Goal: Task Accomplishment & Management: Manage account settings

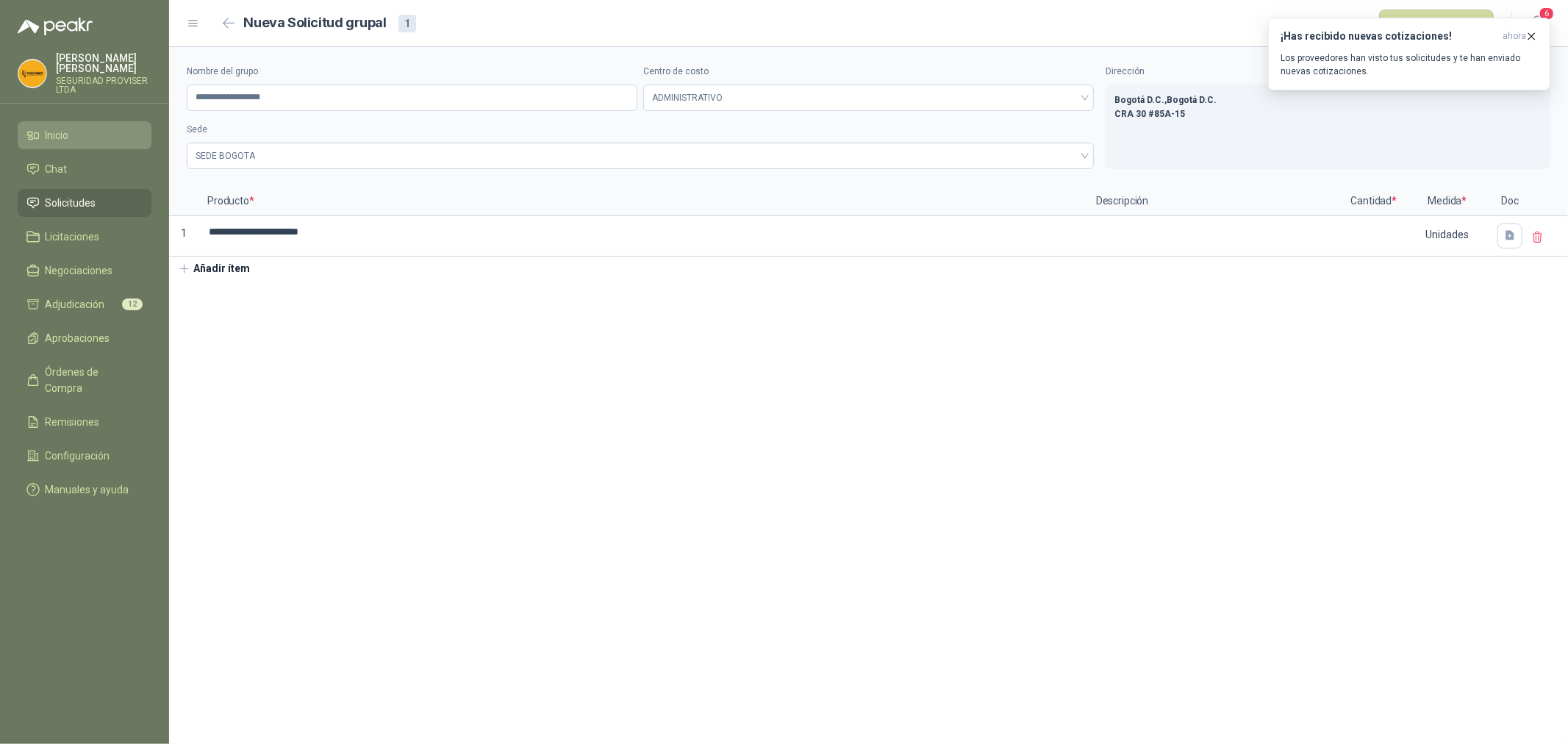
click at [71, 128] on li "Inicio" at bounding box center [85, 135] width 116 height 16
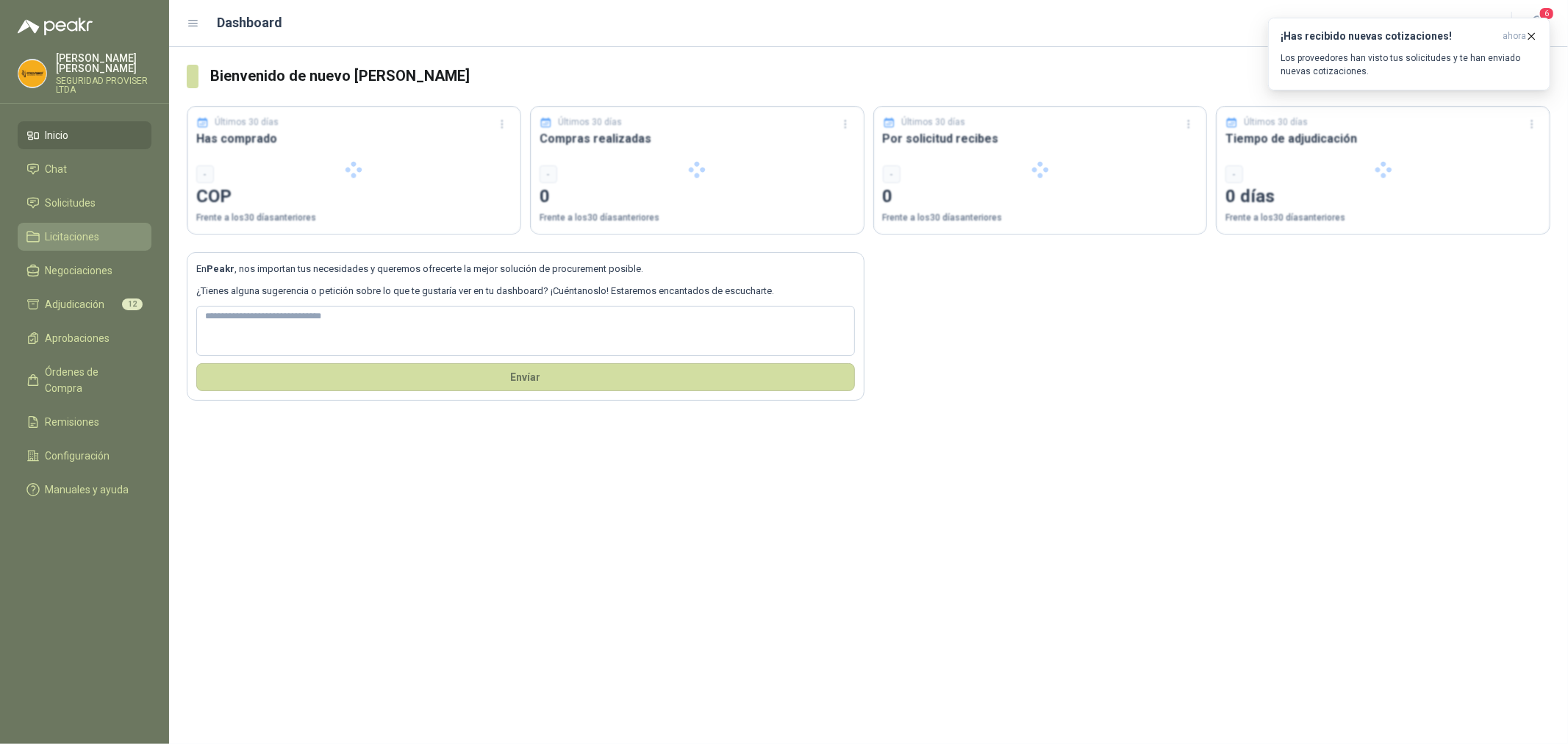
click at [108, 236] on li "Licitaciones" at bounding box center [85, 237] width 116 height 16
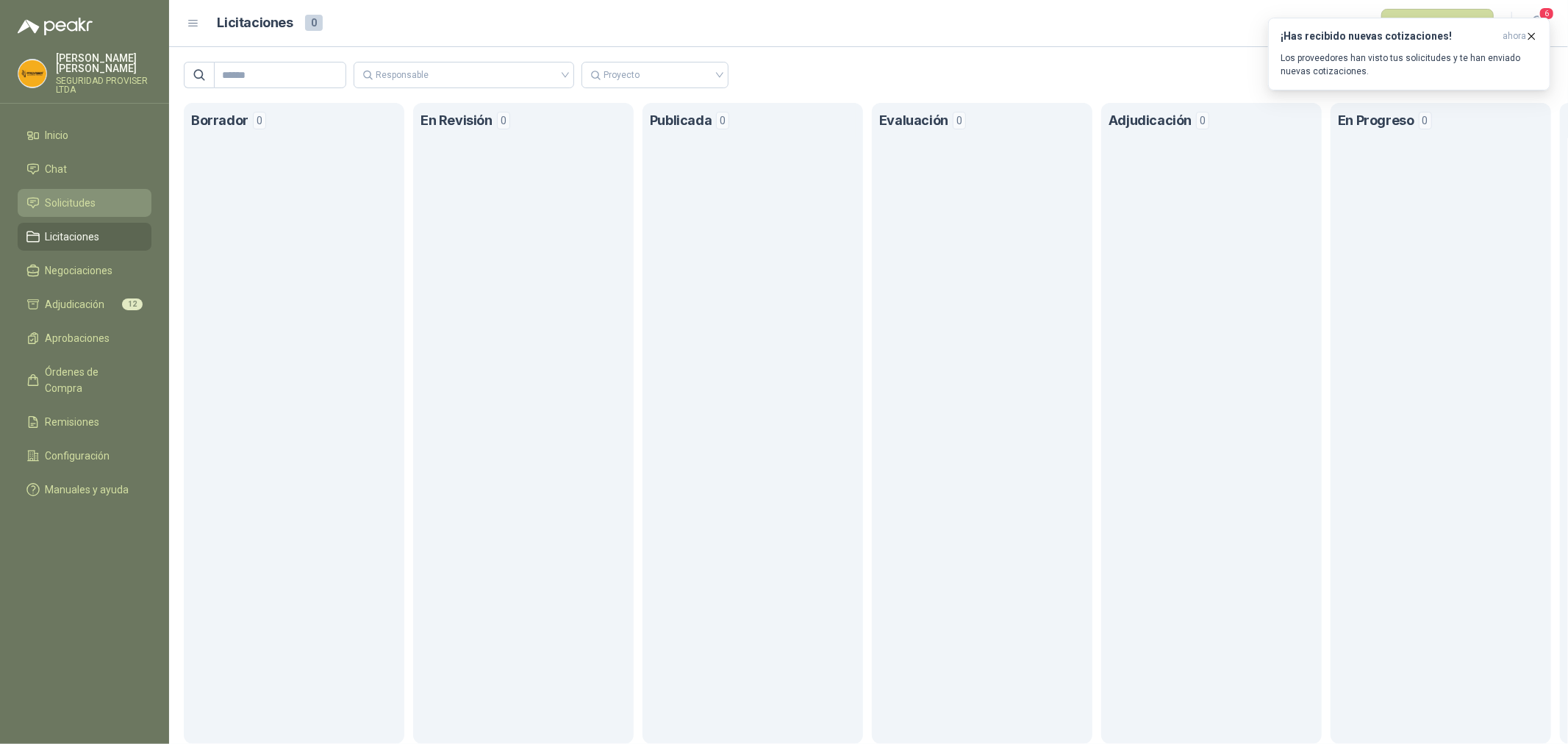
drag, startPoint x: 96, startPoint y: 199, endPoint x: 104, endPoint y: 196, distance: 8.5
click at [96, 197] on li "Solicitudes" at bounding box center [85, 203] width 116 height 16
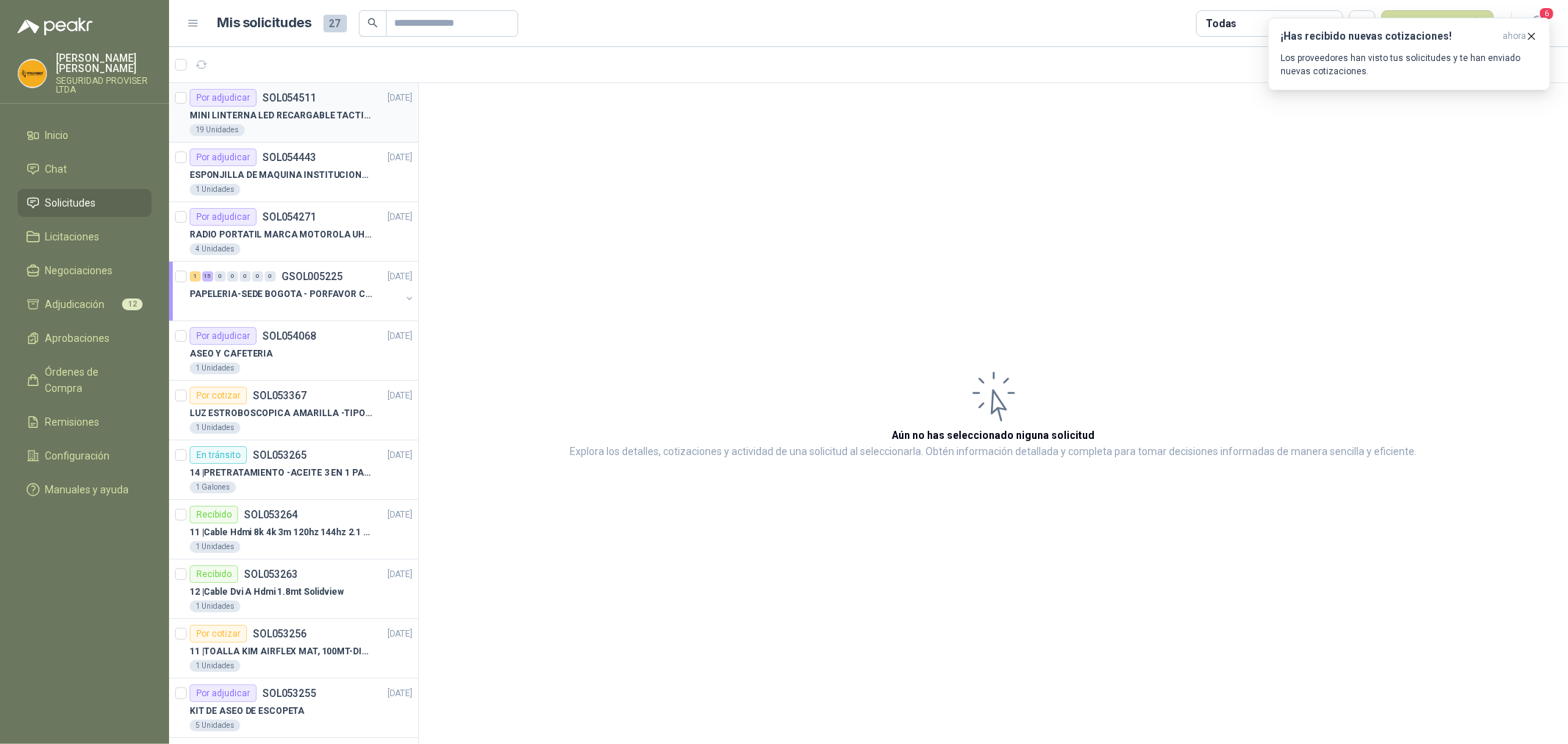
click at [325, 127] on div "19 Unidades" at bounding box center [301, 130] width 222 height 11
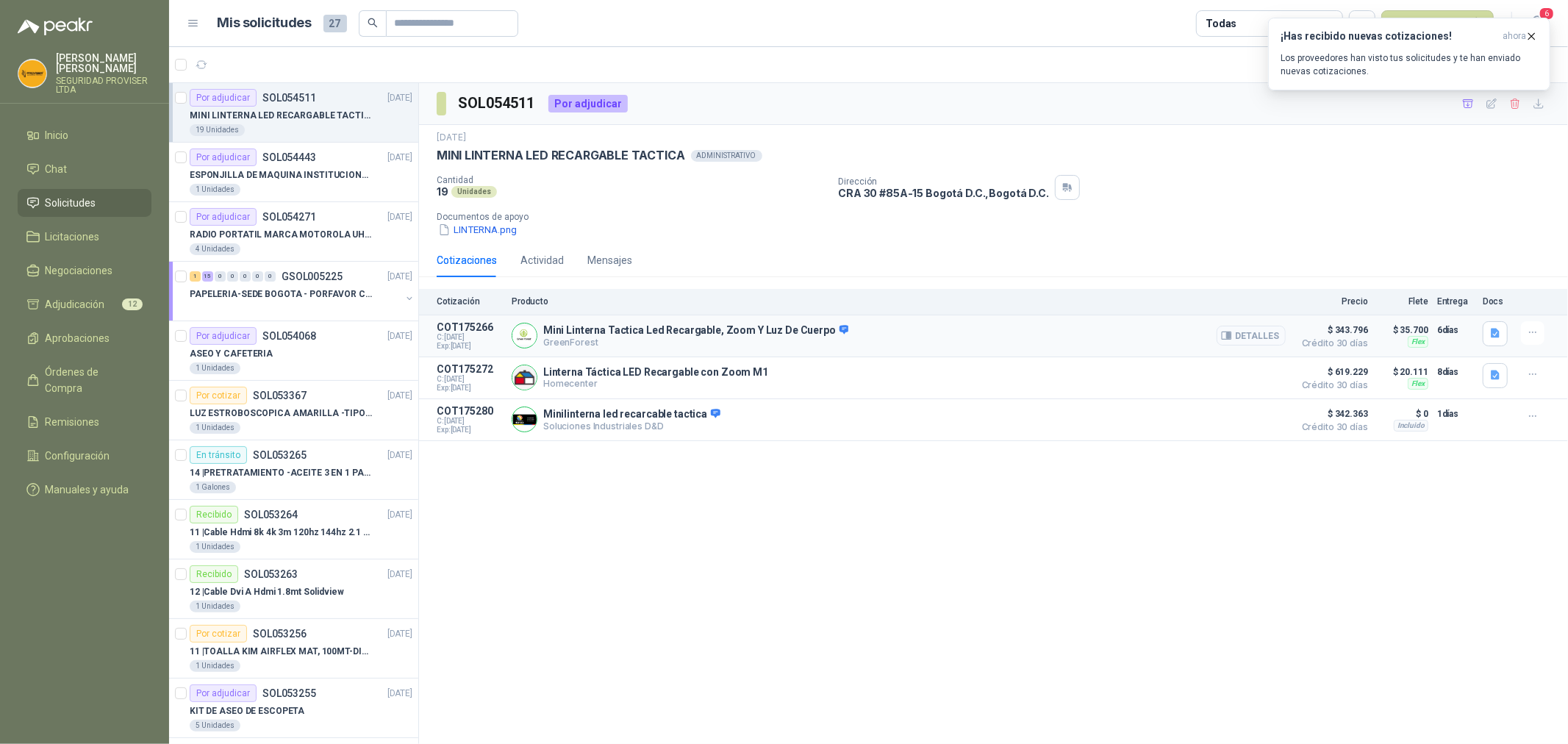
click at [1263, 339] on button "Detalles" at bounding box center [1251, 335] width 69 height 19
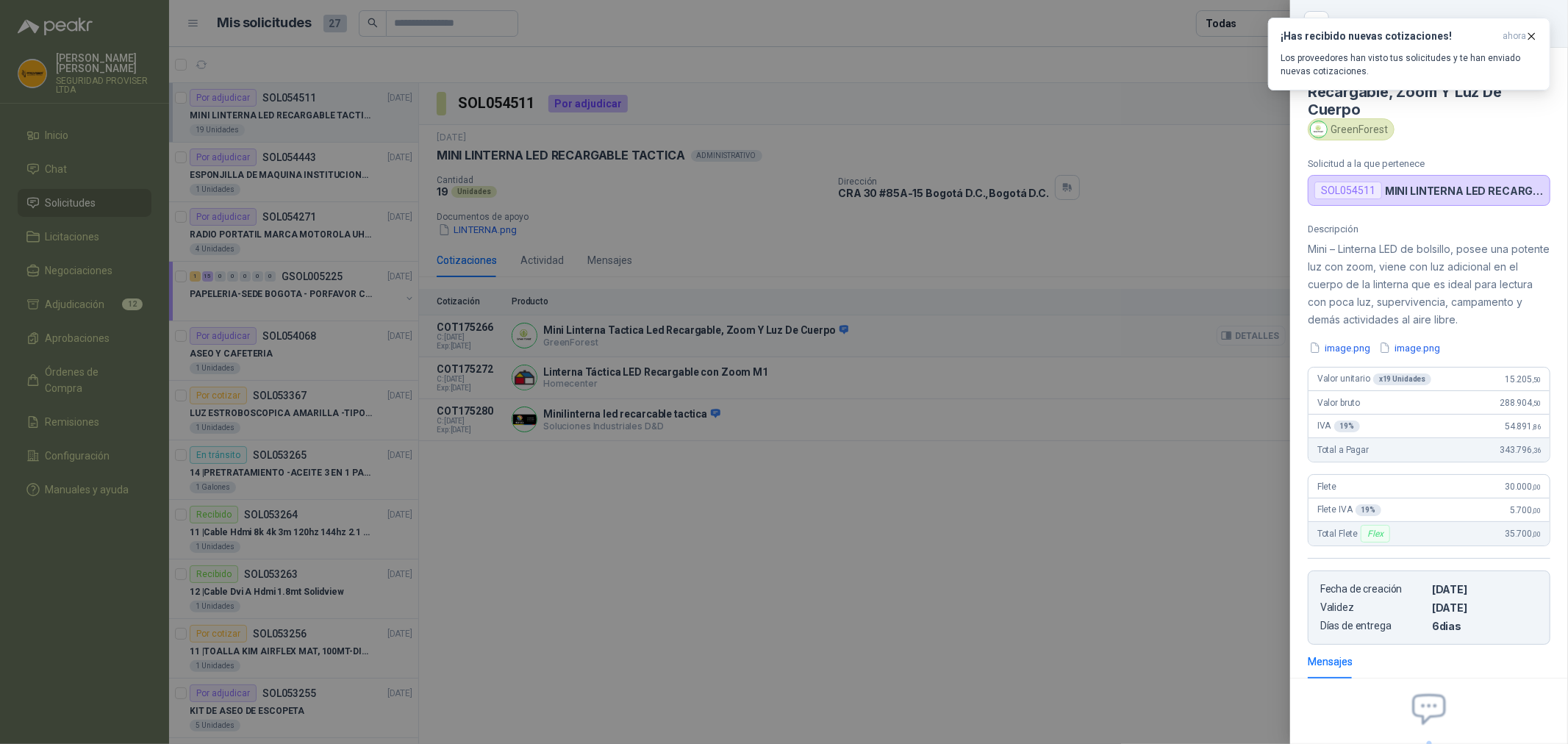
scroll to position [139, 0]
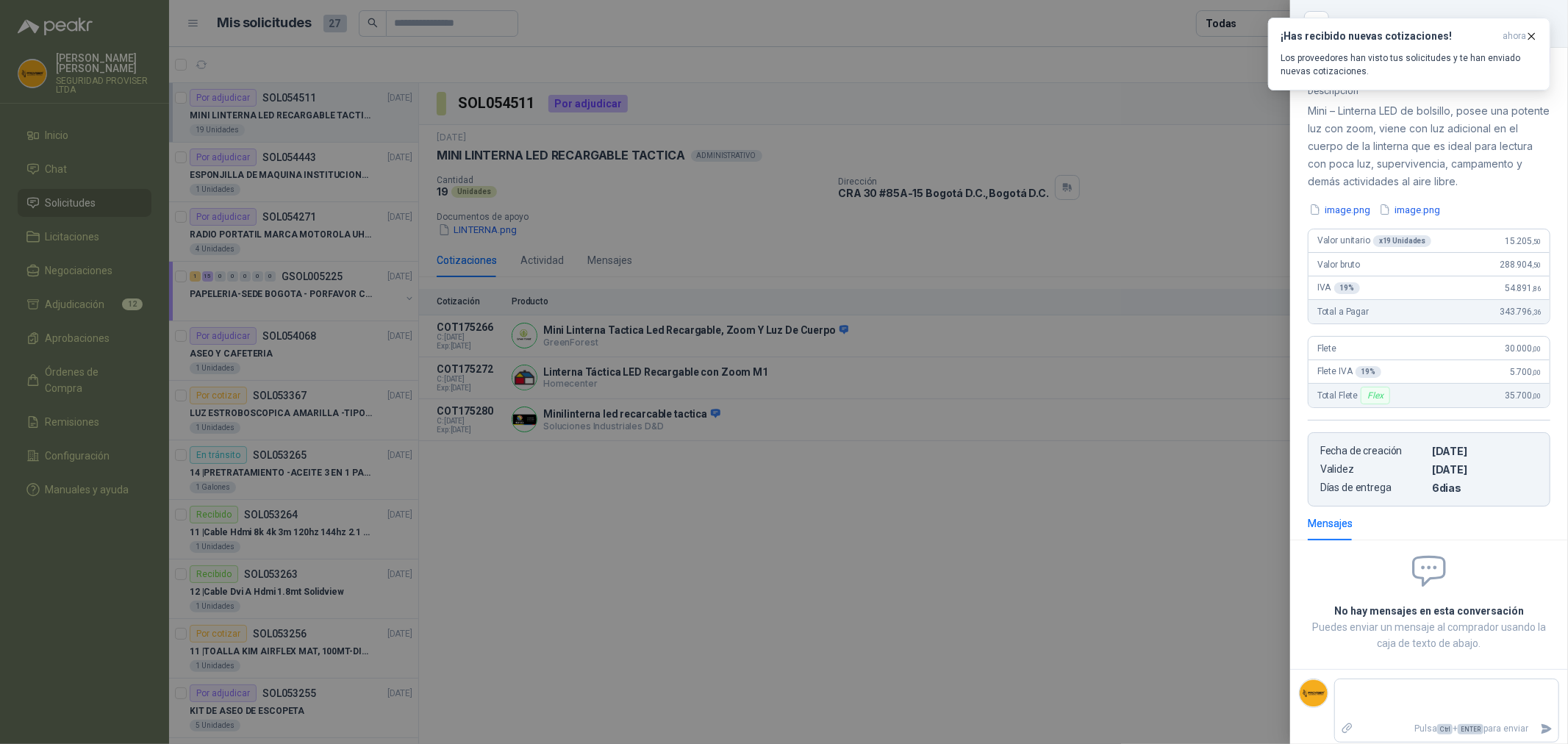
click at [1203, 246] on div at bounding box center [784, 372] width 1568 height 744
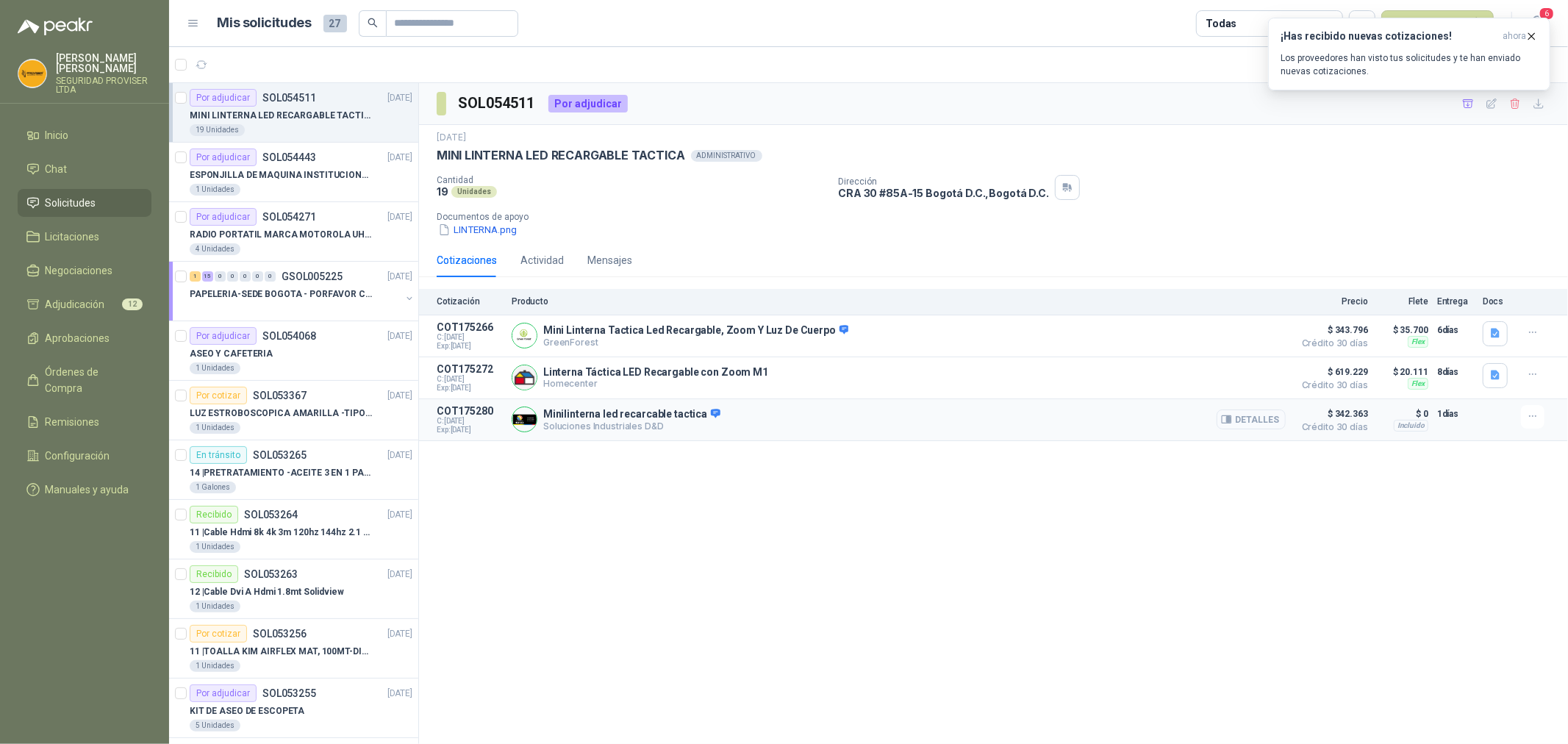
click at [1248, 417] on button "Detalles" at bounding box center [1251, 419] width 69 height 19
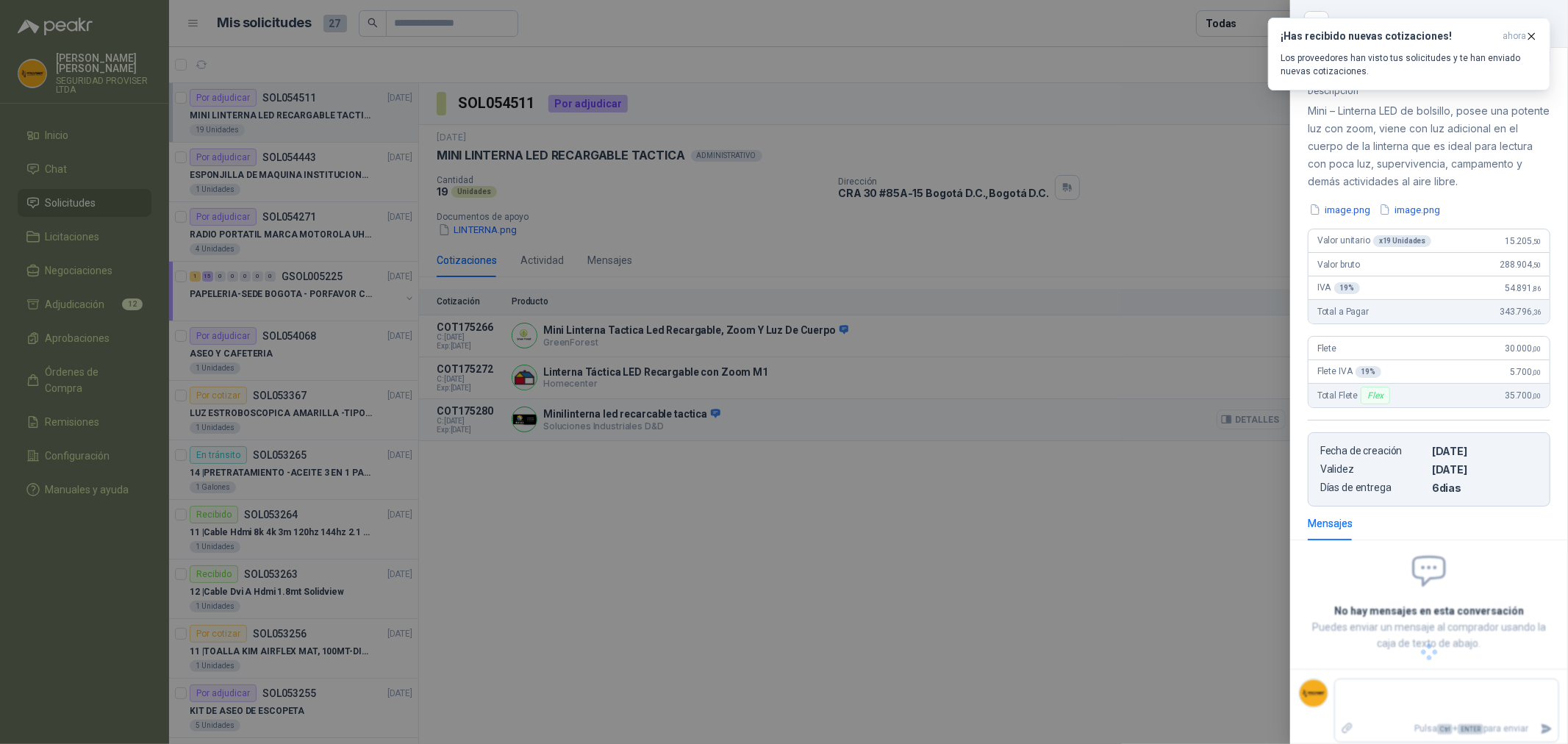
scroll to position [42, 0]
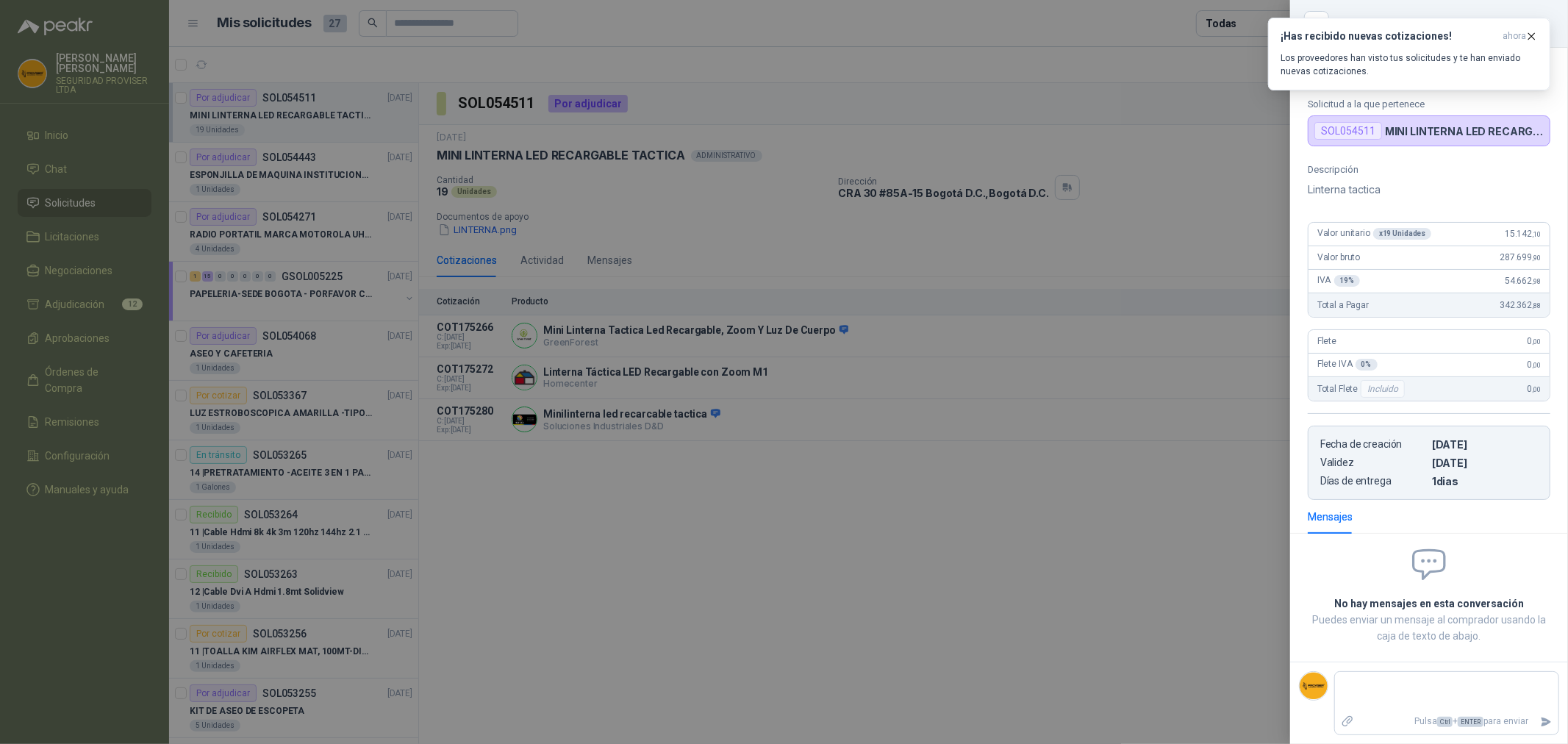
click at [1223, 447] on div at bounding box center [784, 372] width 1568 height 744
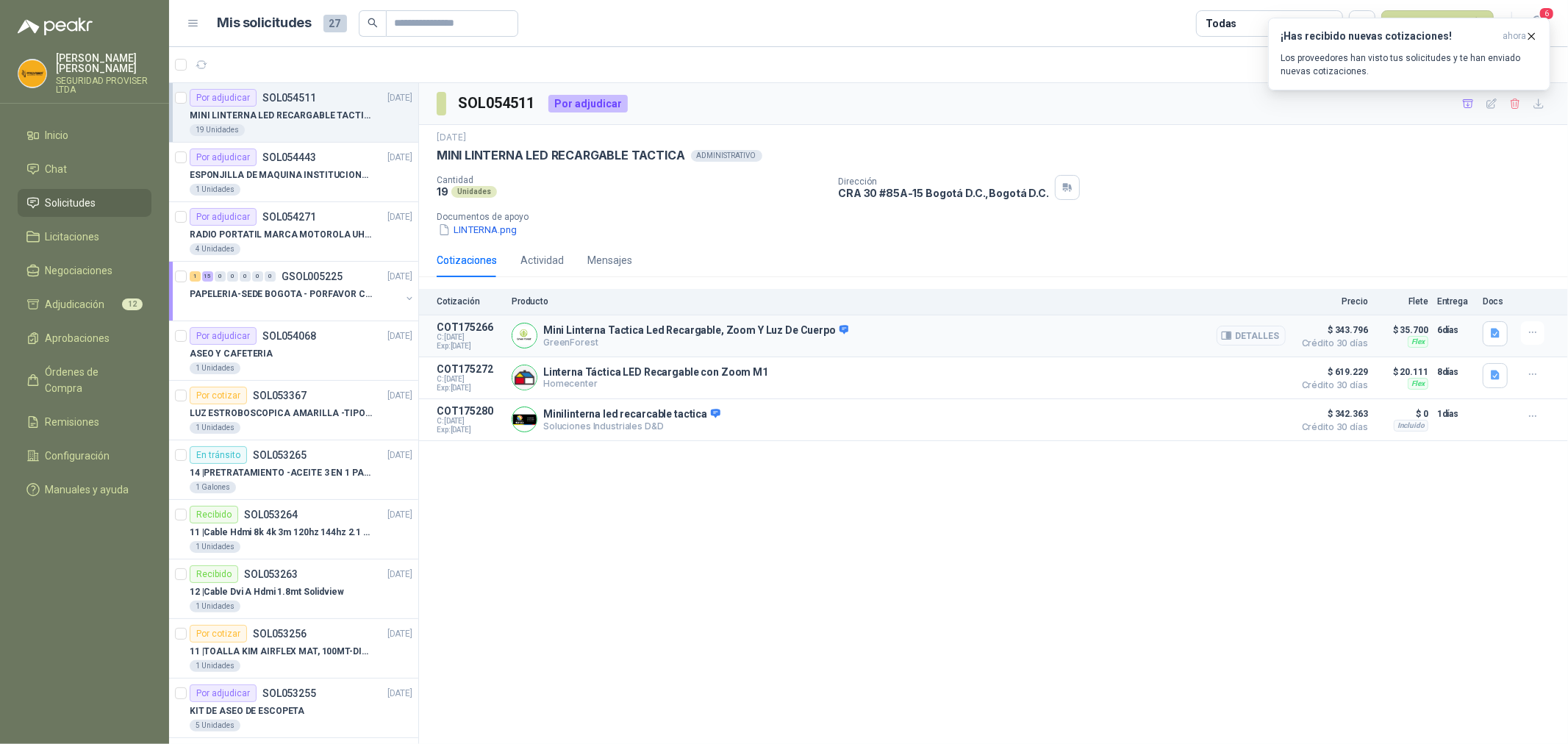
click at [1274, 336] on button "Detalles" at bounding box center [1251, 335] width 69 height 19
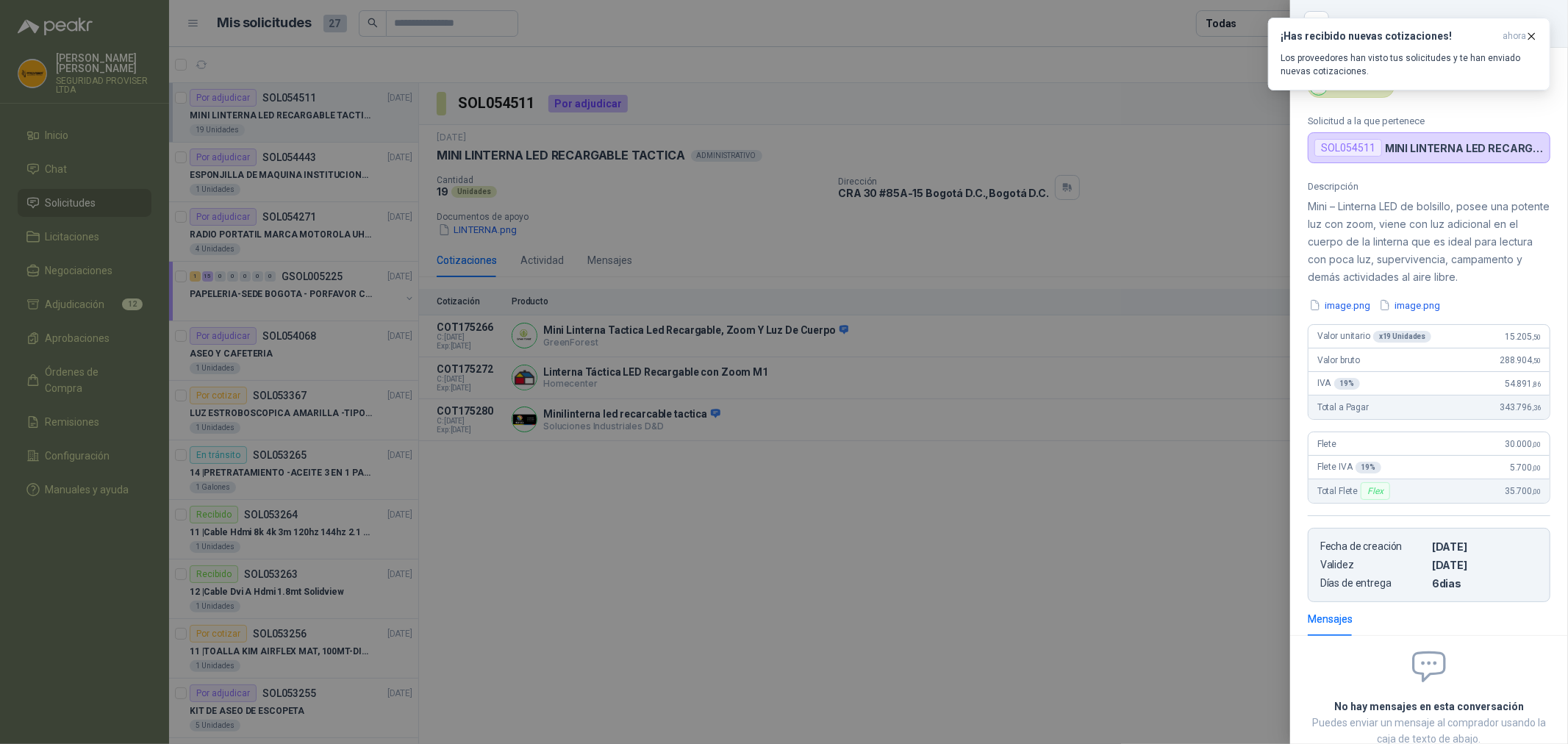
click at [1213, 258] on div at bounding box center [784, 372] width 1568 height 744
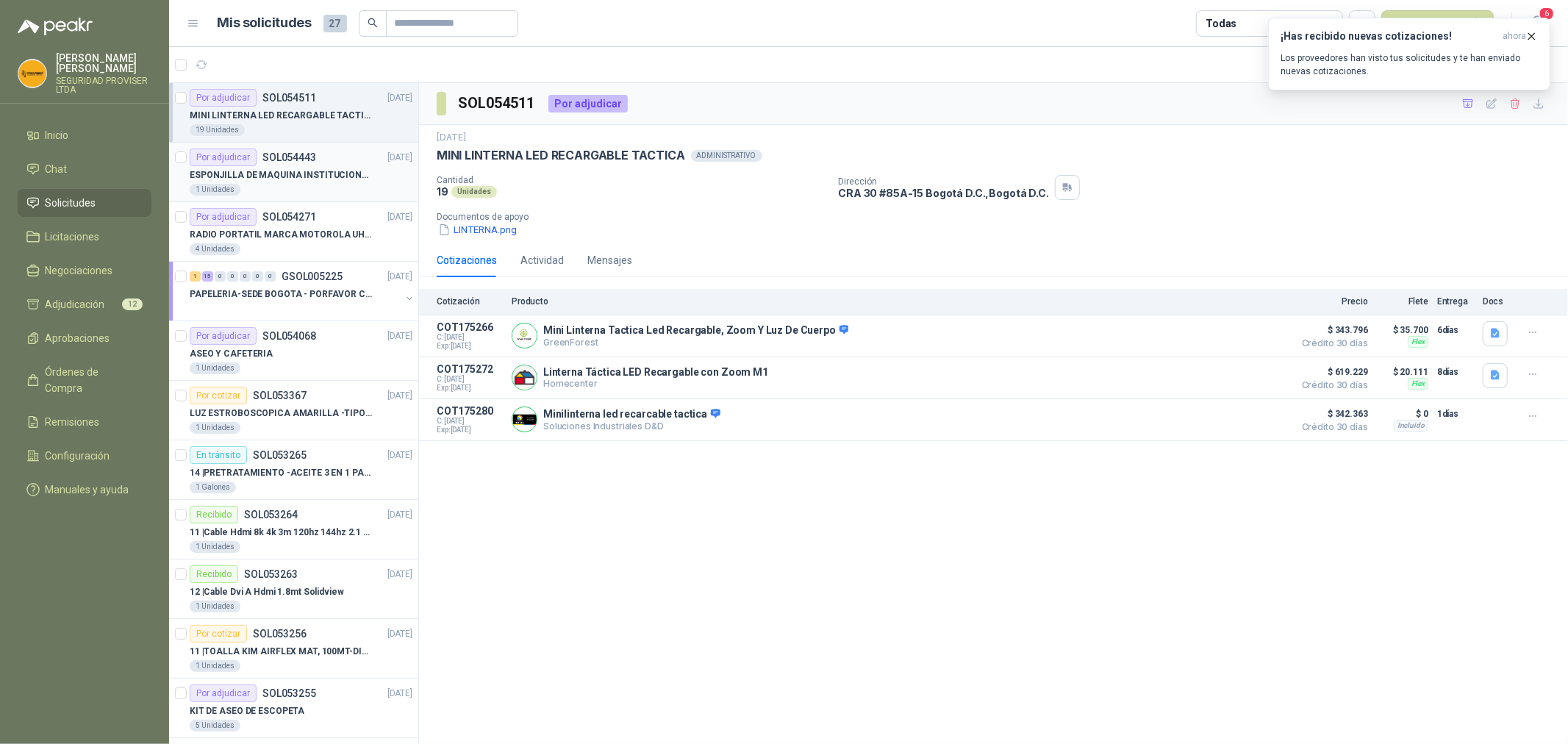
click at [335, 182] on div "ESPONJILLA DE MAQUINA INSTITUCIONAL-NEGRA X 12 UNIDADES" at bounding box center [301, 175] width 222 height 18
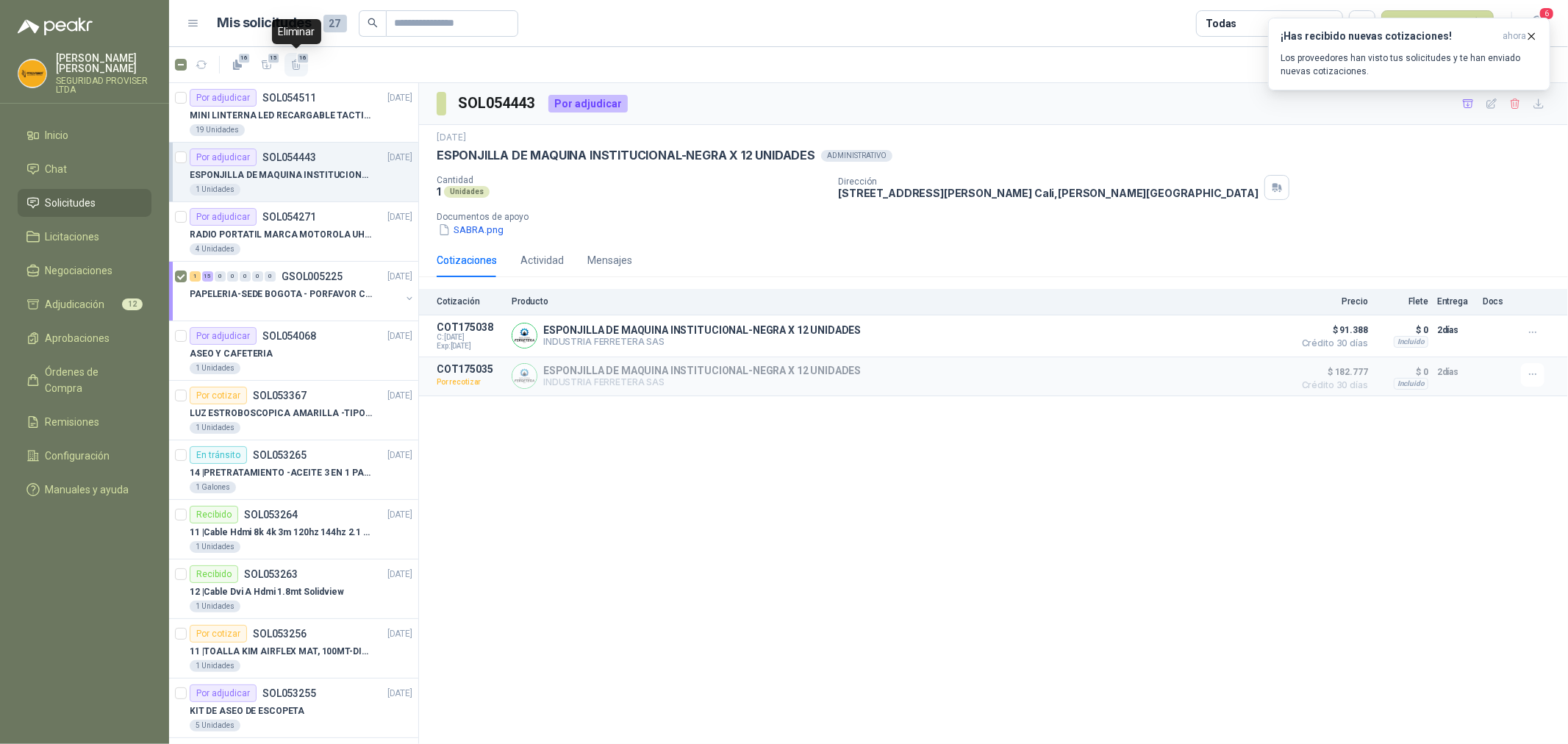
click at [302, 63] on span "16" at bounding box center [304, 57] width 14 height 11
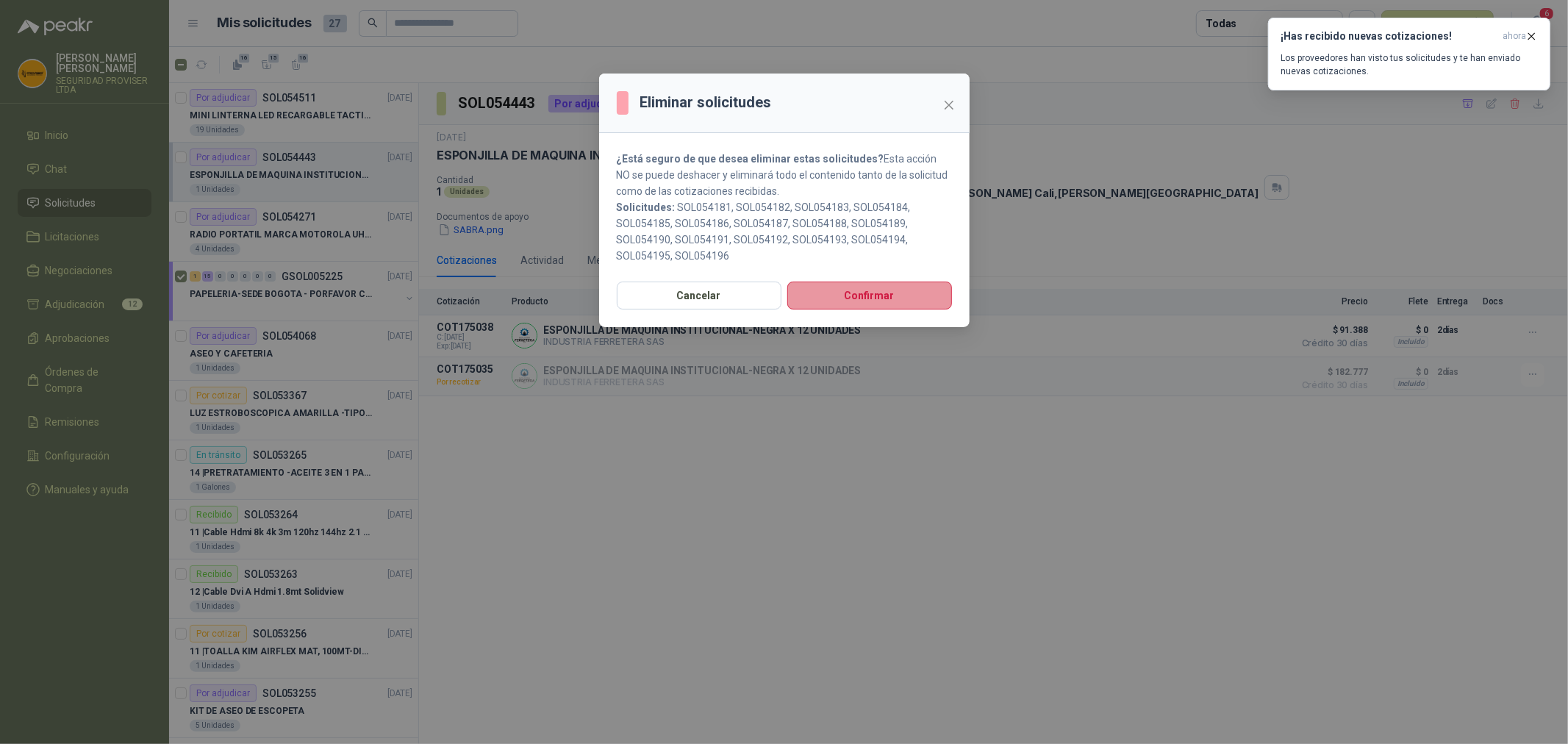
click at [870, 307] on button "Confirmar" at bounding box center [869, 296] width 165 height 28
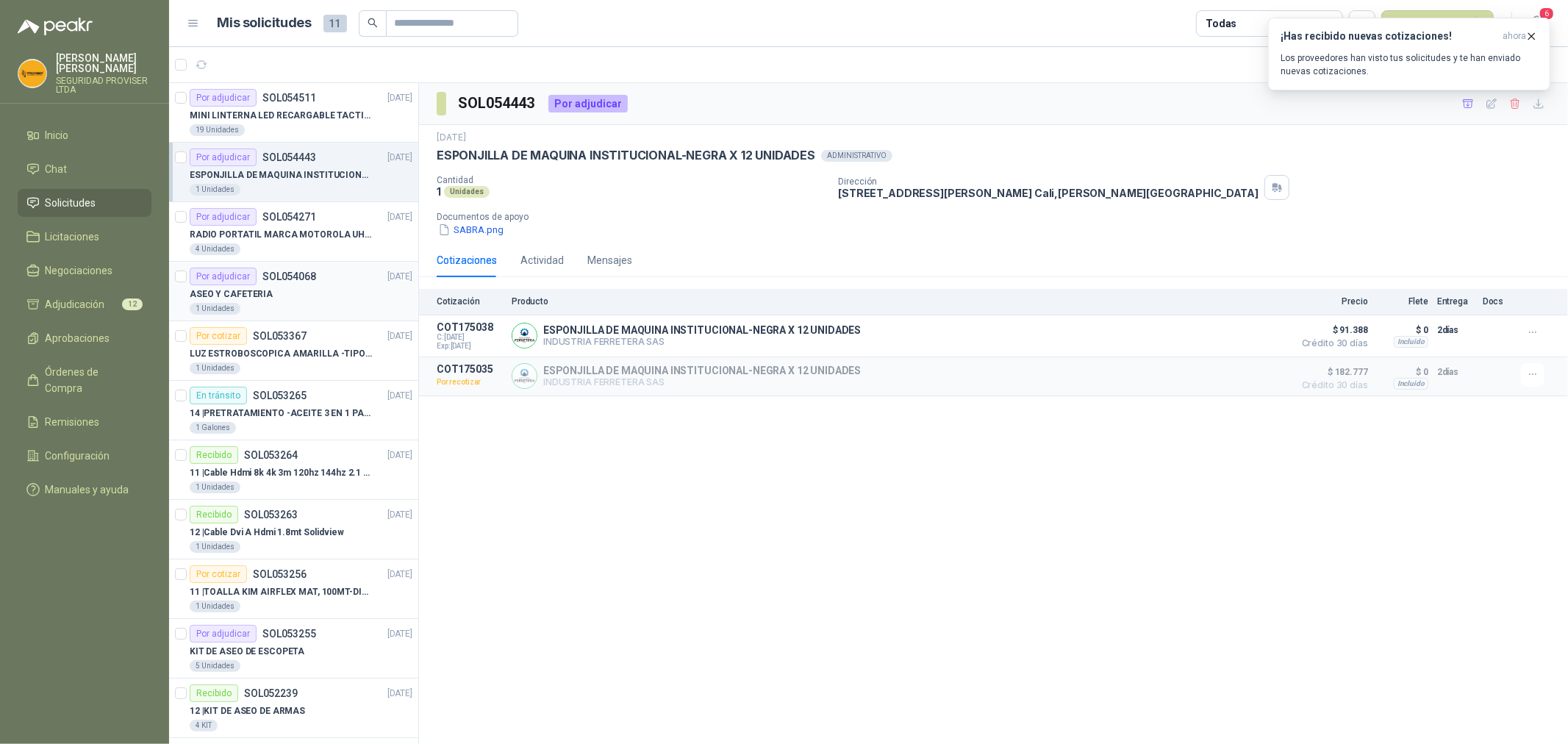
click at [297, 304] on div "1 Unidades" at bounding box center [301, 308] width 222 height 11
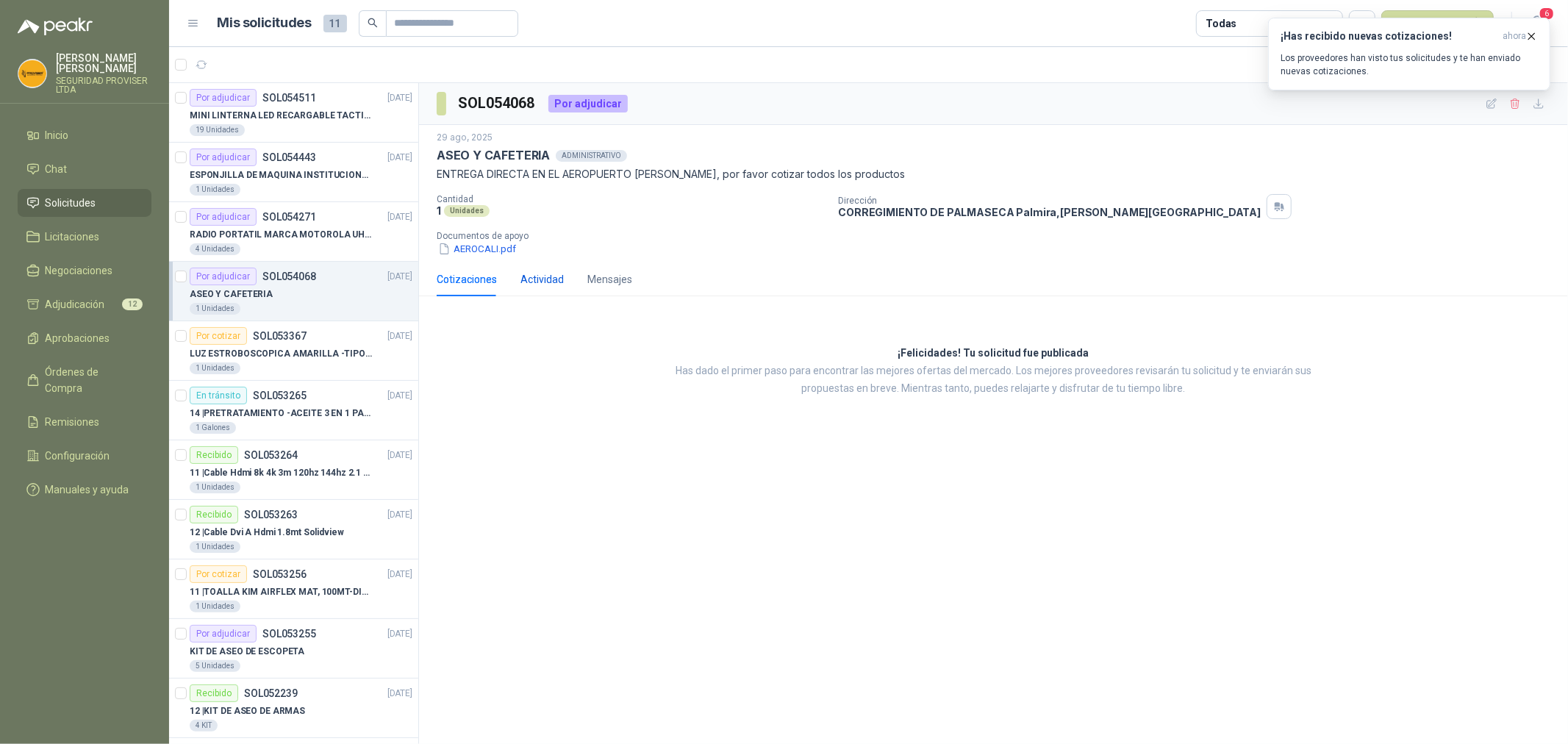
click at [540, 276] on div "Actividad" at bounding box center [542, 279] width 43 height 16
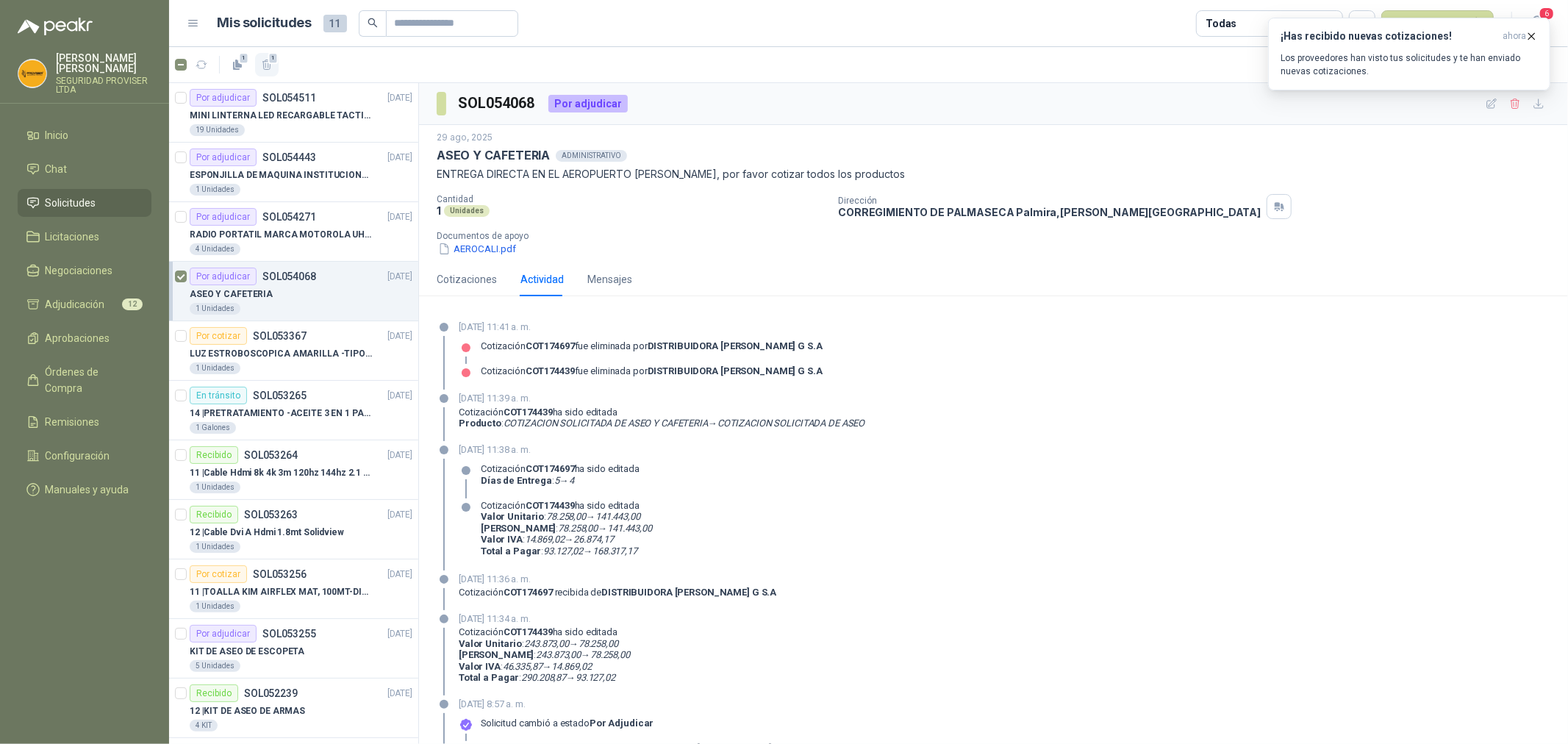
click at [271, 67] on icon "button" at bounding box center [267, 65] width 12 height 12
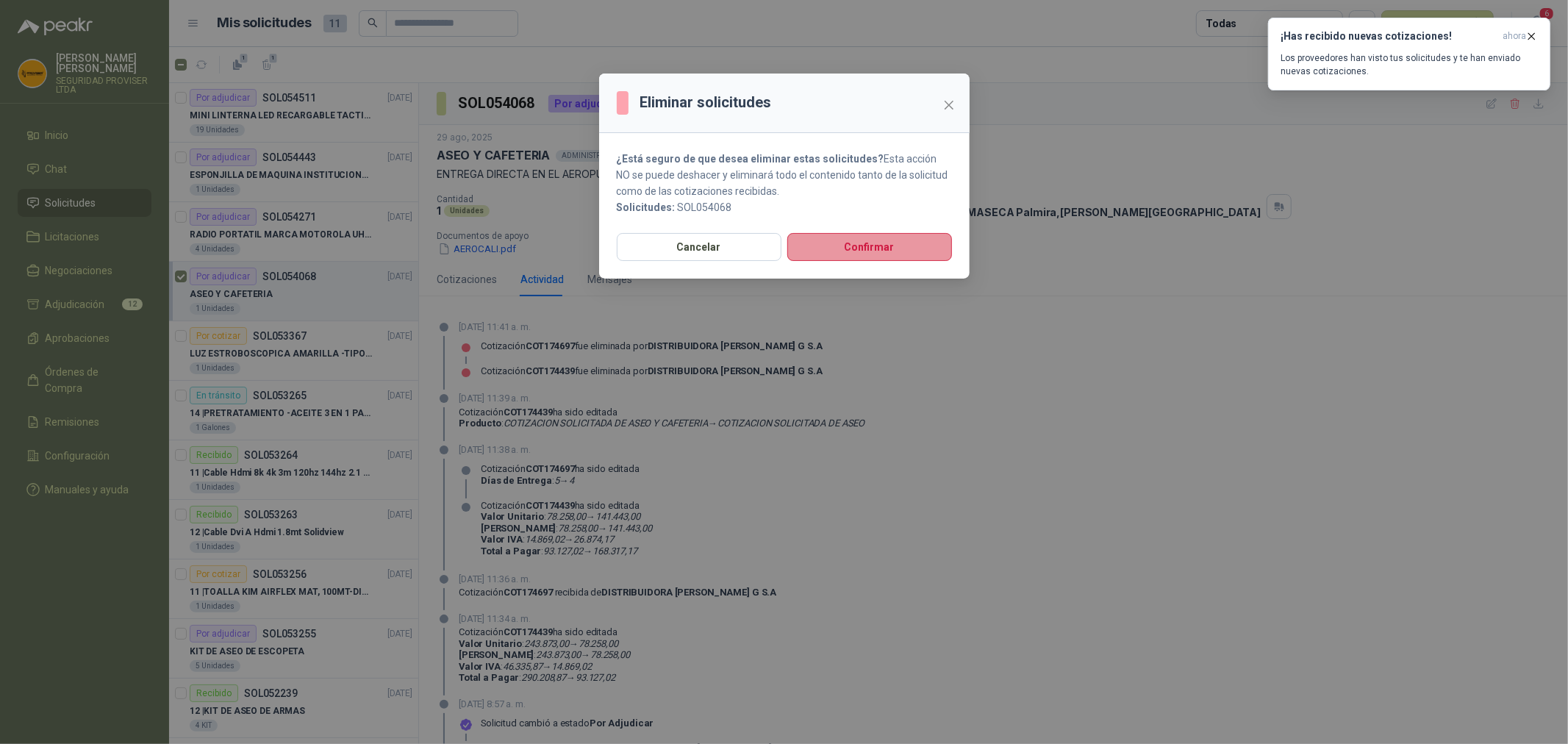
click at [858, 246] on button "Confirmar" at bounding box center [869, 247] width 165 height 28
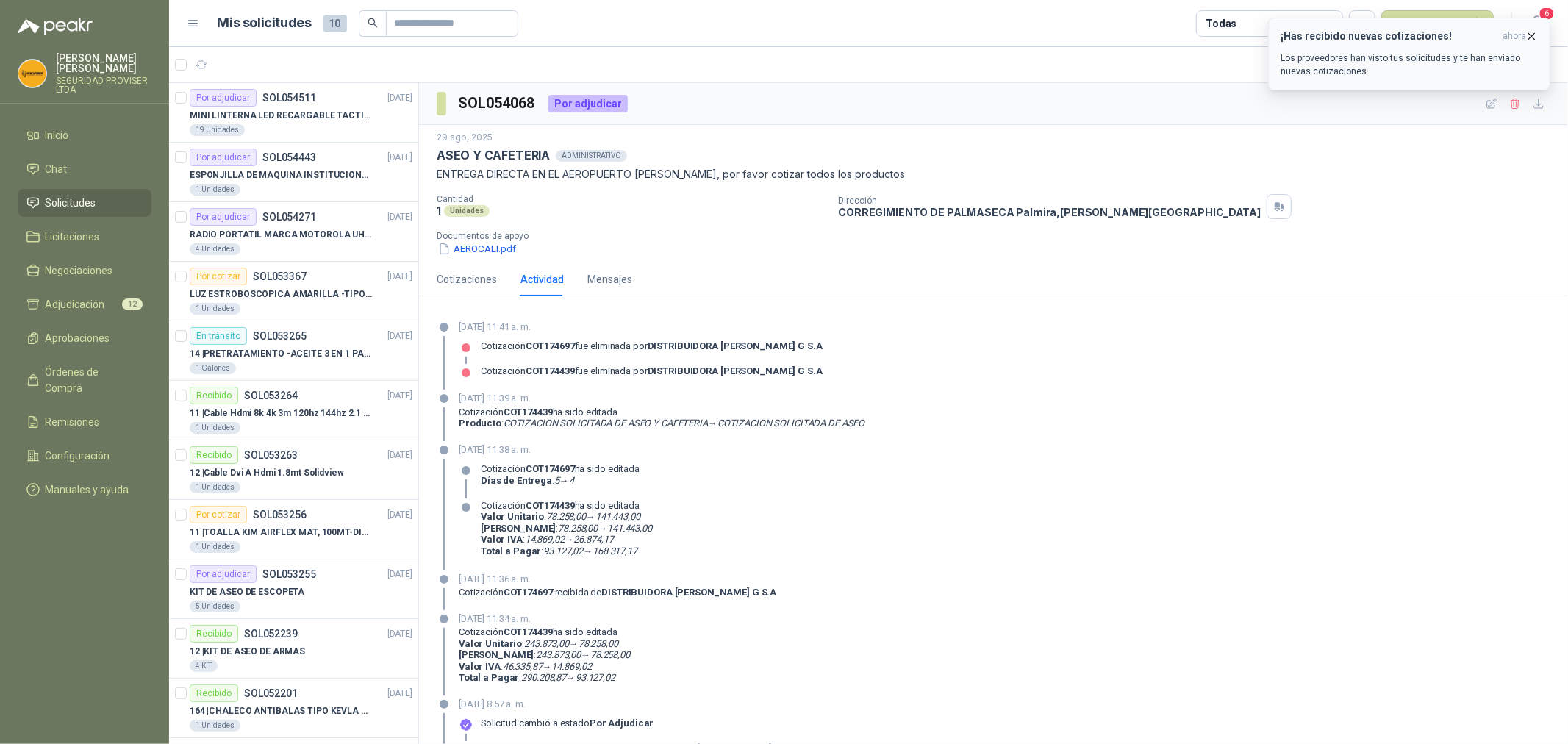
click at [1534, 34] on icon "button" at bounding box center [1532, 35] width 6 height 6
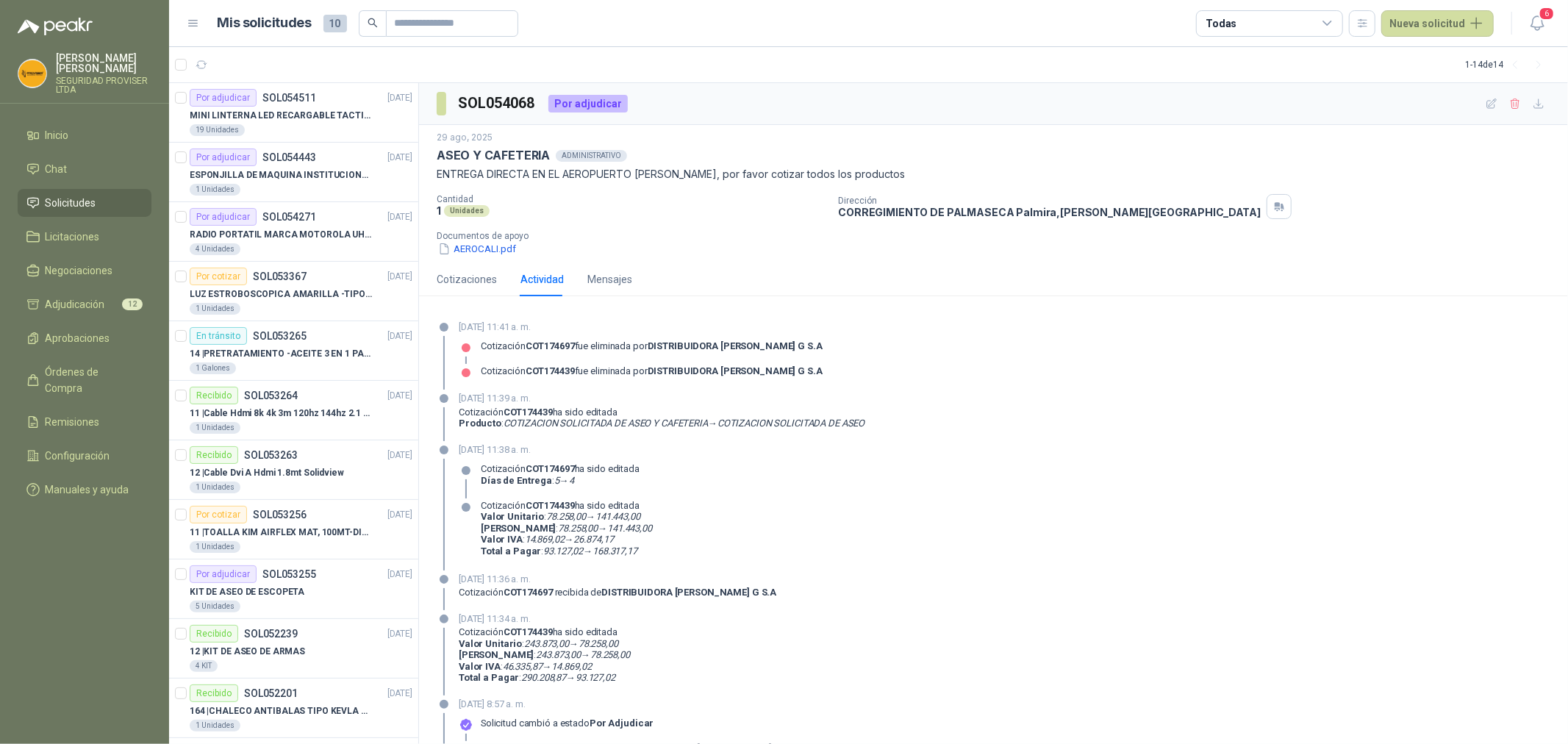
click at [1334, 20] on icon at bounding box center [1327, 23] width 13 height 13
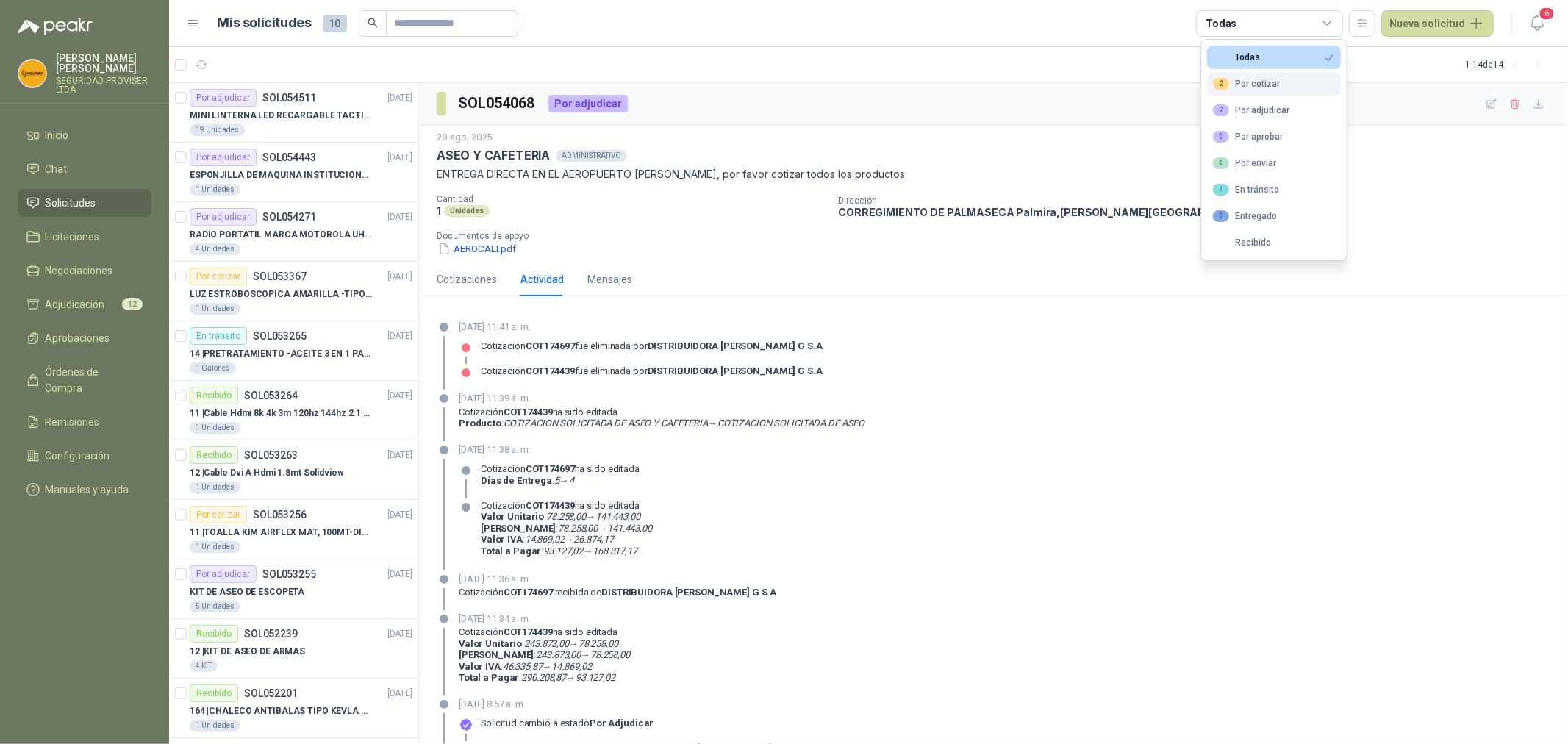
click at [1274, 86] on div "2 Por cotizar" at bounding box center [1247, 83] width 67 height 11
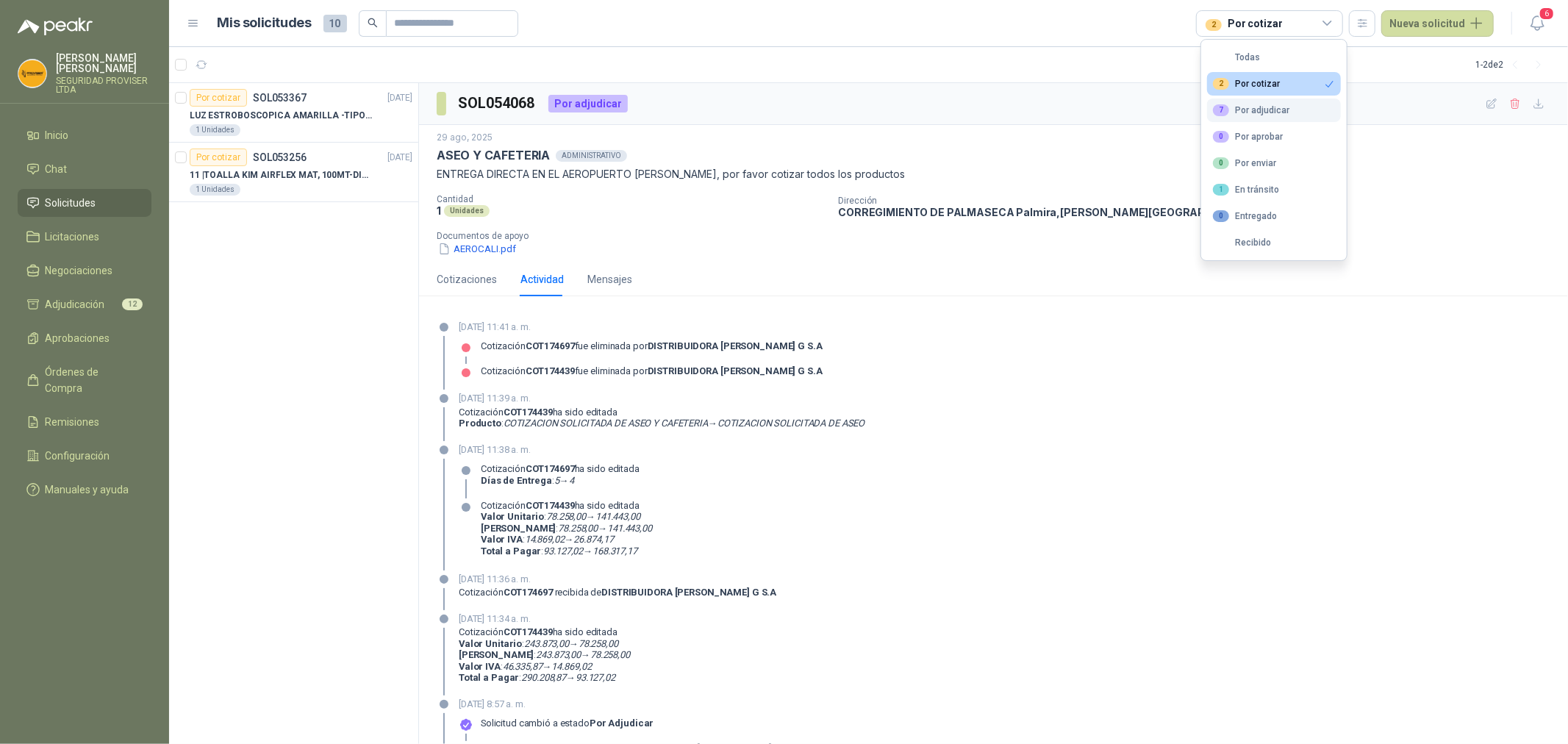
click at [1279, 105] on div "7 Por adjudicar" at bounding box center [1251, 109] width 77 height 11
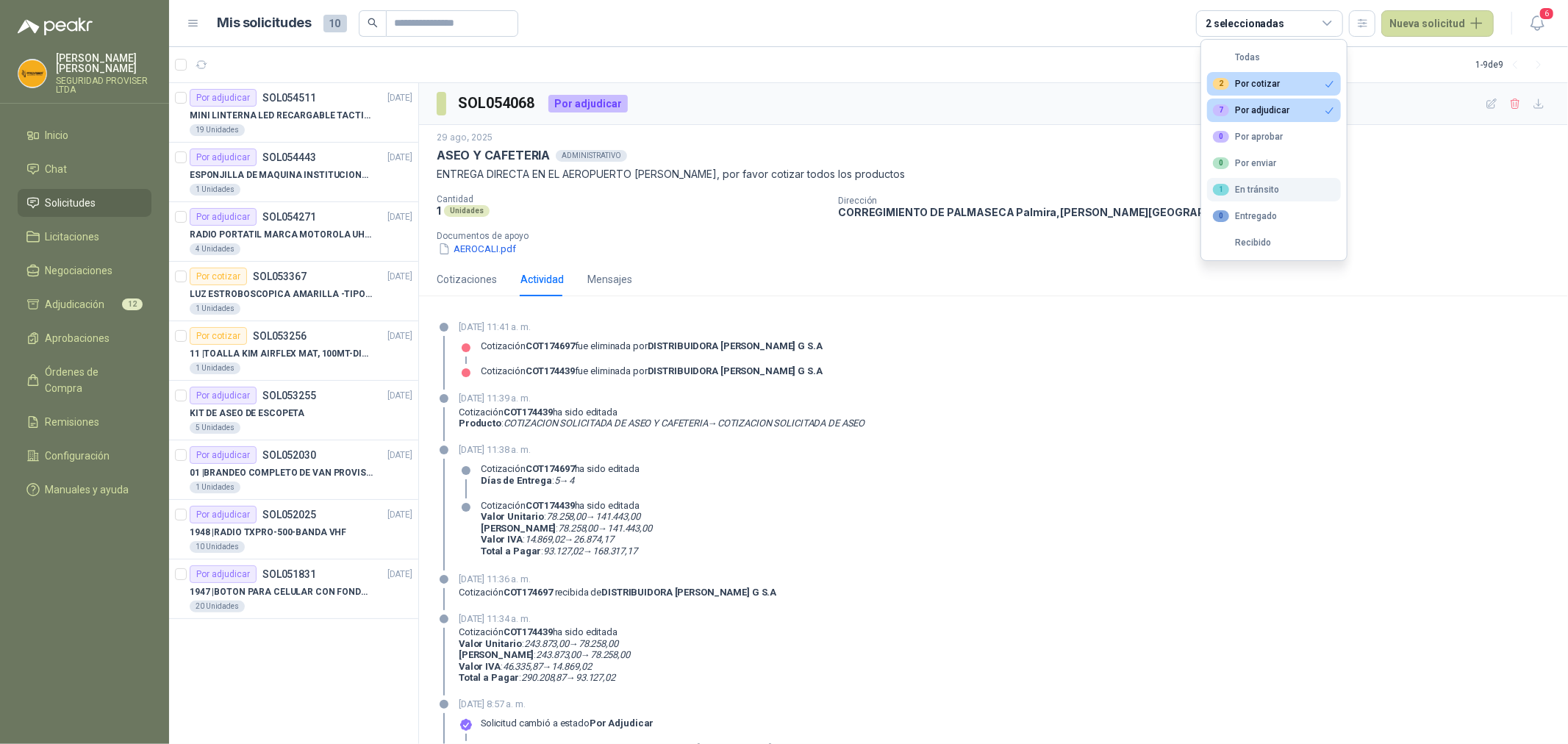
click at [1262, 187] on div "1 En tránsito" at bounding box center [1246, 189] width 66 height 11
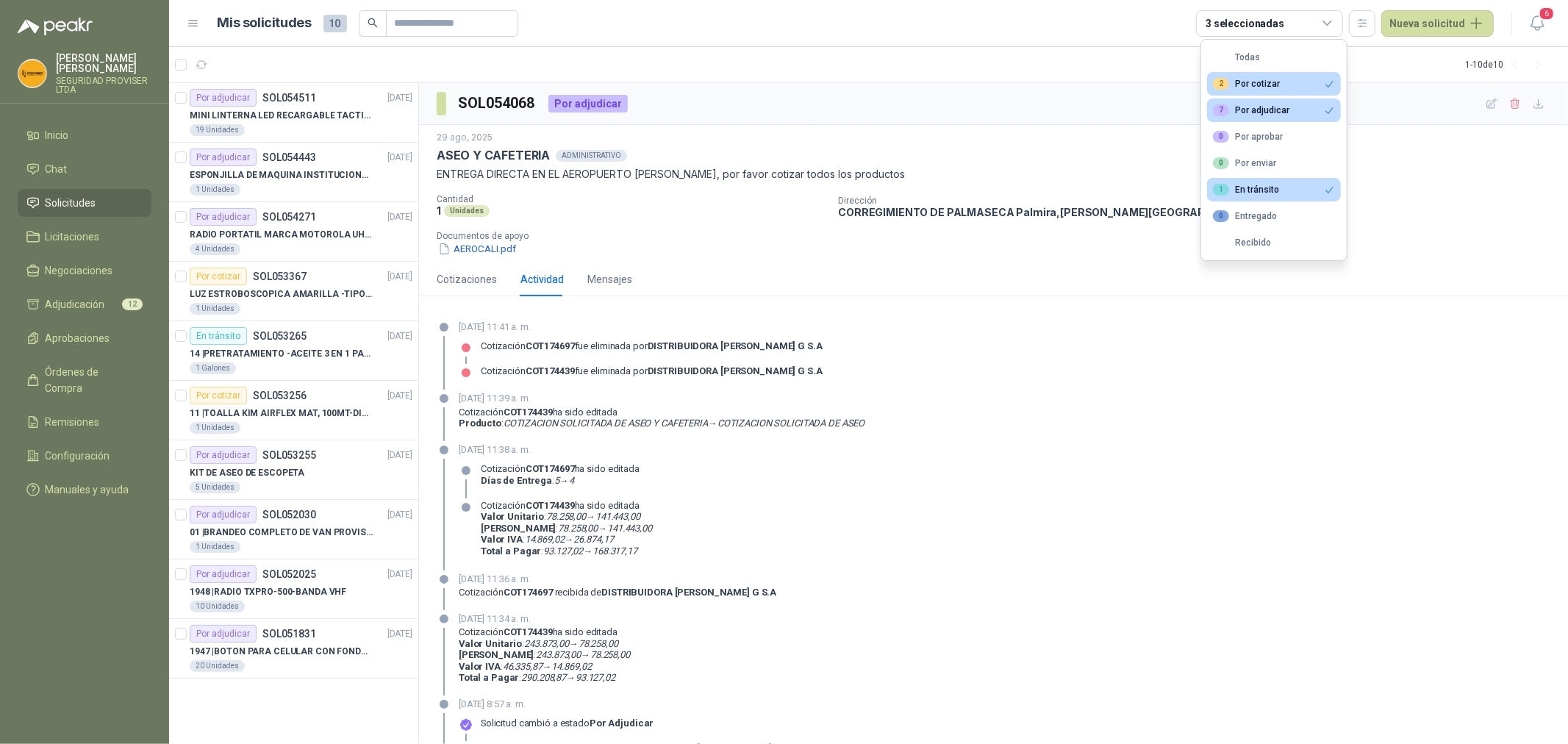
click at [1276, 115] on div "7 Por adjudicar" at bounding box center [1251, 109] width 77 height 11
click at [1267, 91] on button "2 Por cotizar" at bounding box center [1274, 84] width 134 height 24
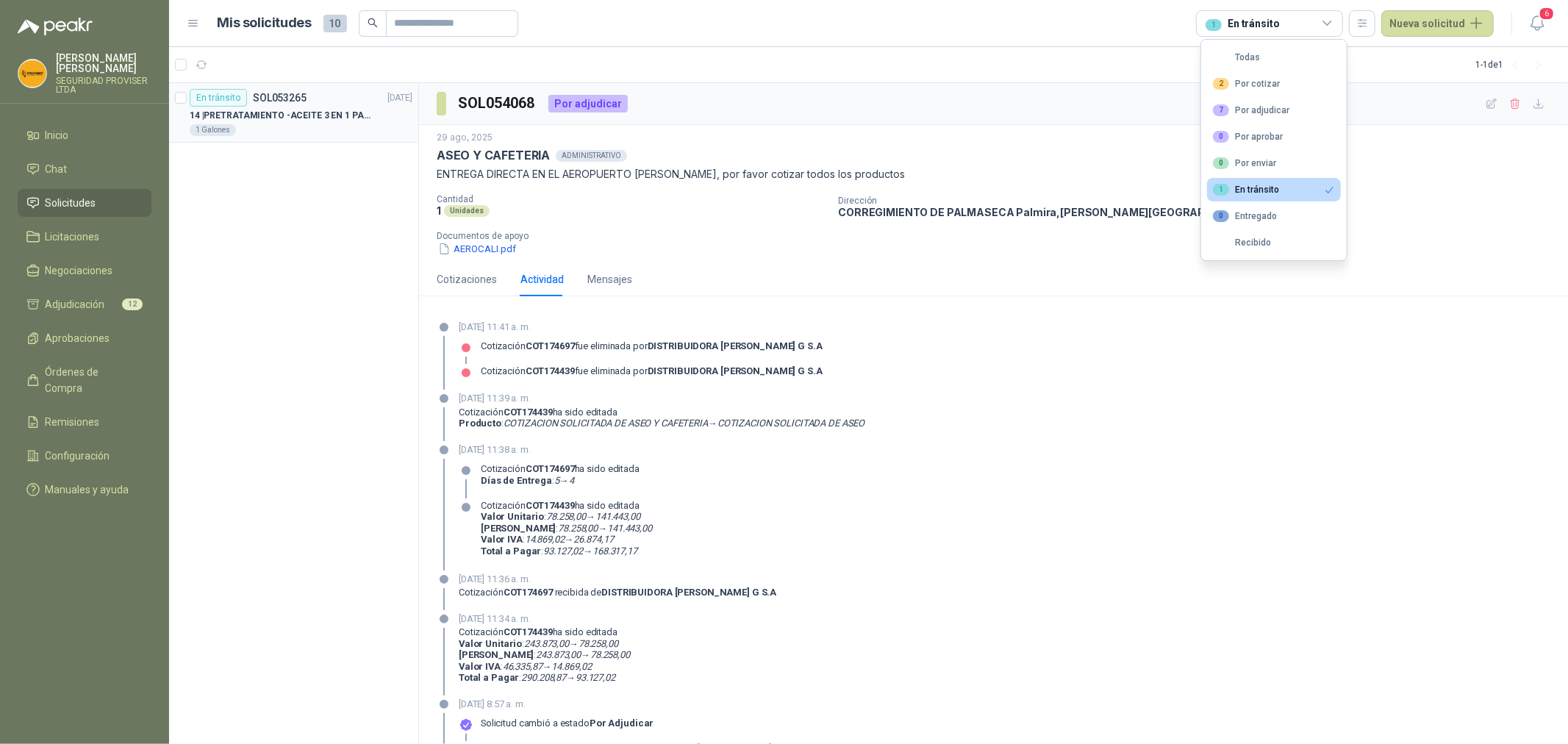
click at [348, 135] on div "1 Galones" at bounding box center [301, 130] width 222 height 11
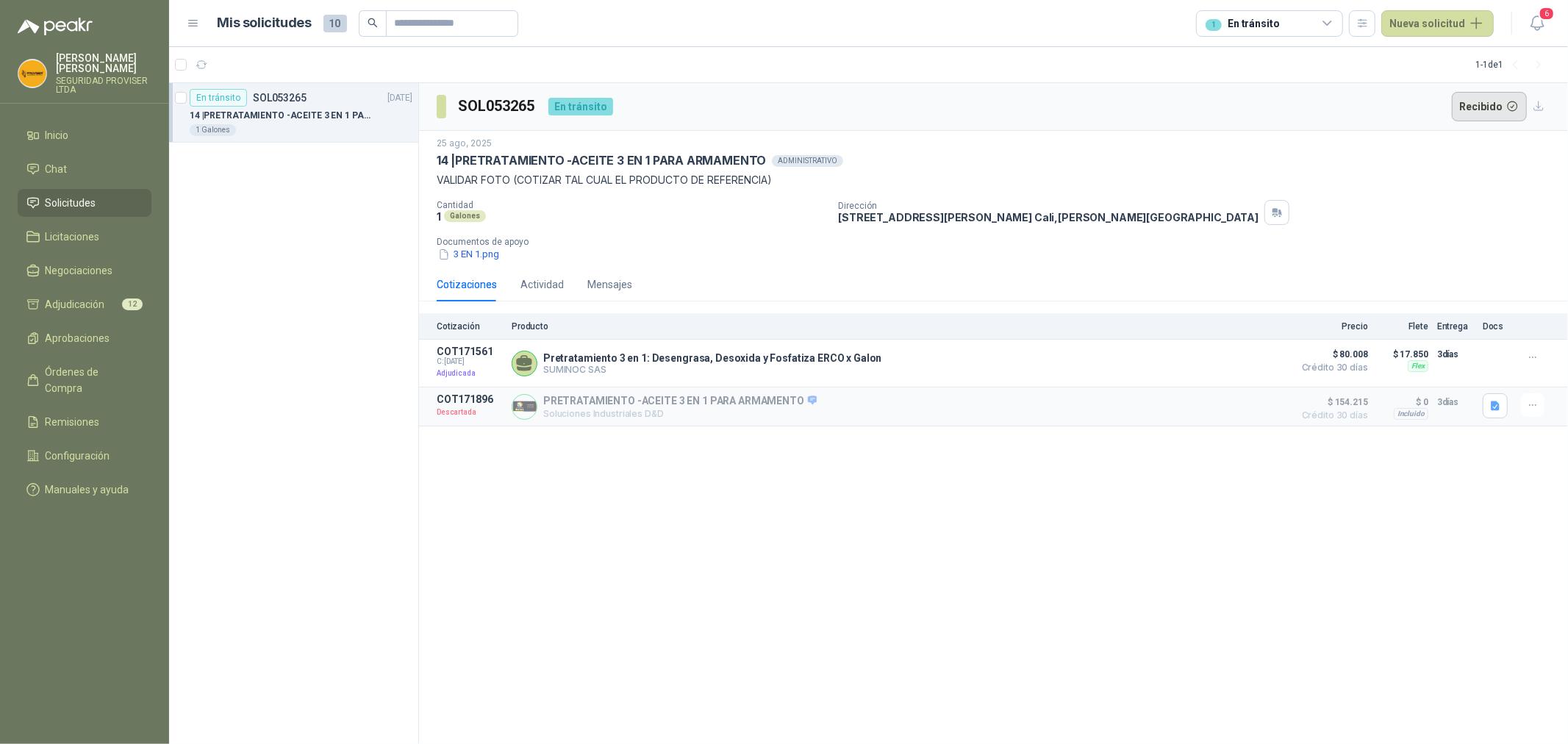
click at [1486, 108] on button "Recibido" at bounding box center [1490, 106] width 76 height 29
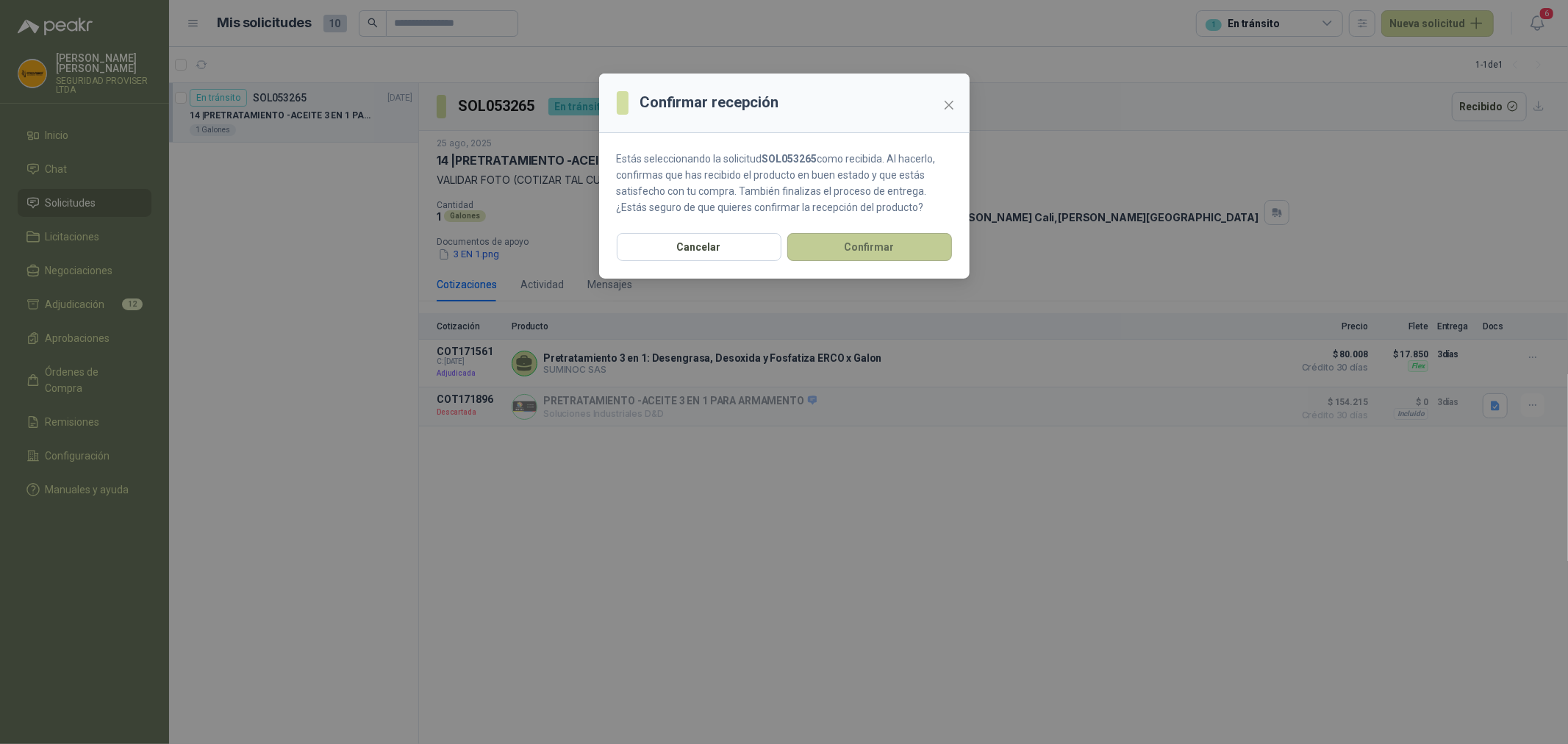
click at [882, 256] on button "Confirmar" at bounding box center [869, 247] width 165 height 28
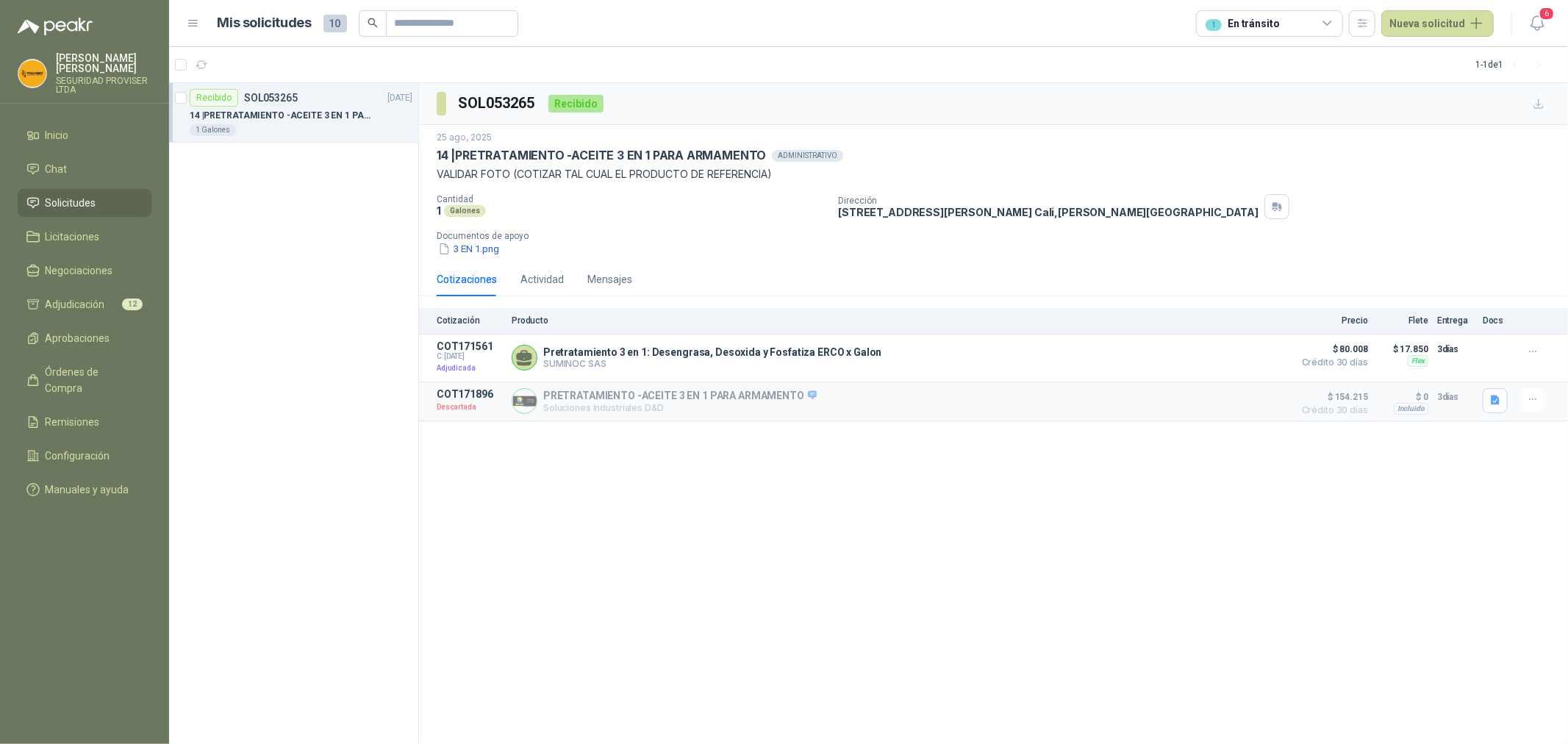
click at [1317, 23] on div "1 En tránsito" at bounding box center [1270, 24] width 147 height 26
click at [1298, 109] on button "7 Por adjudicar" at bounding box center [1274, 110] width 134 height 24
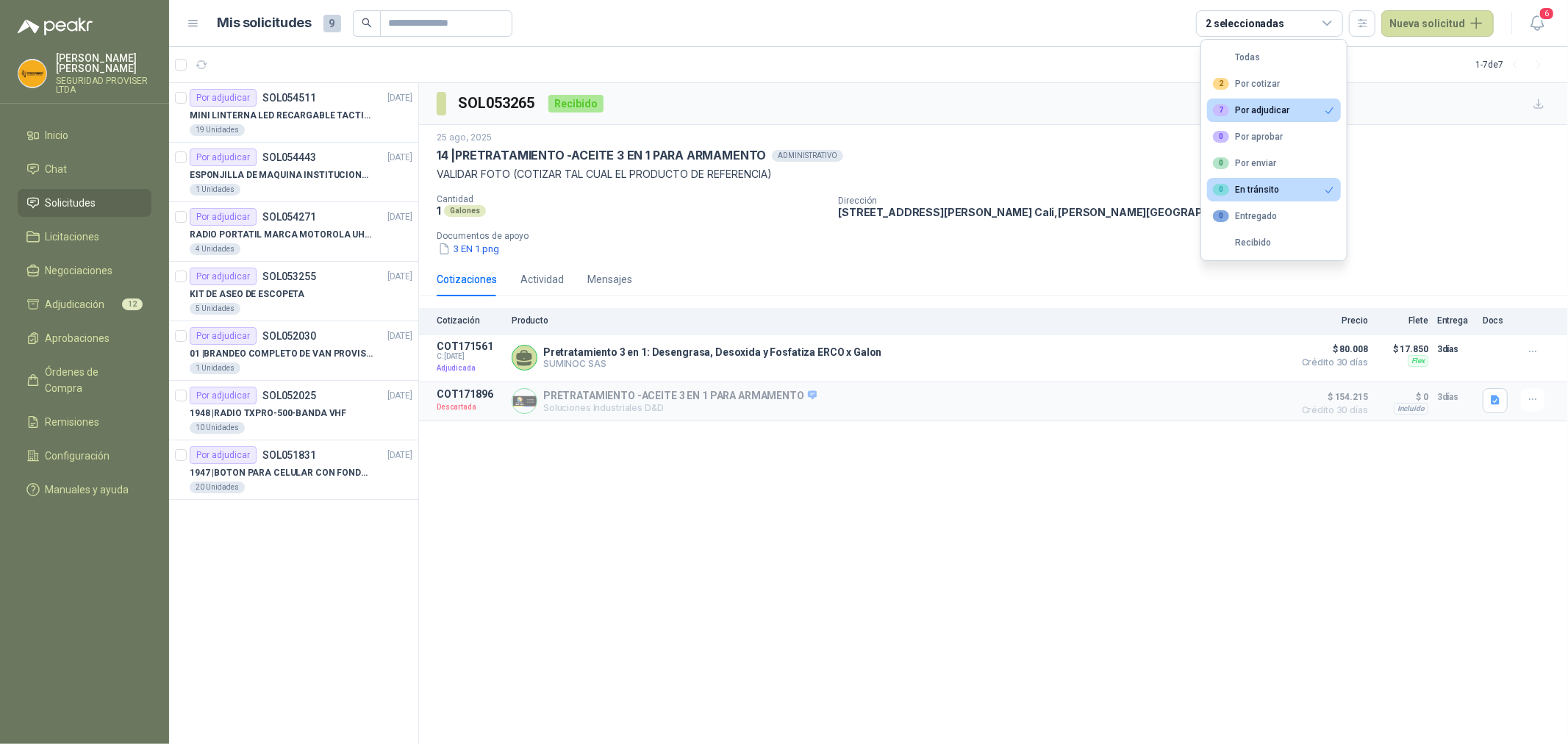
click at [1309, 189] on button "0 En tránsito" at bounding box center [1274, 190] width 134 height 24
click at [108, 299] on li "Adjudicación 12" at bounding box center [85, 304] width 116 height 16
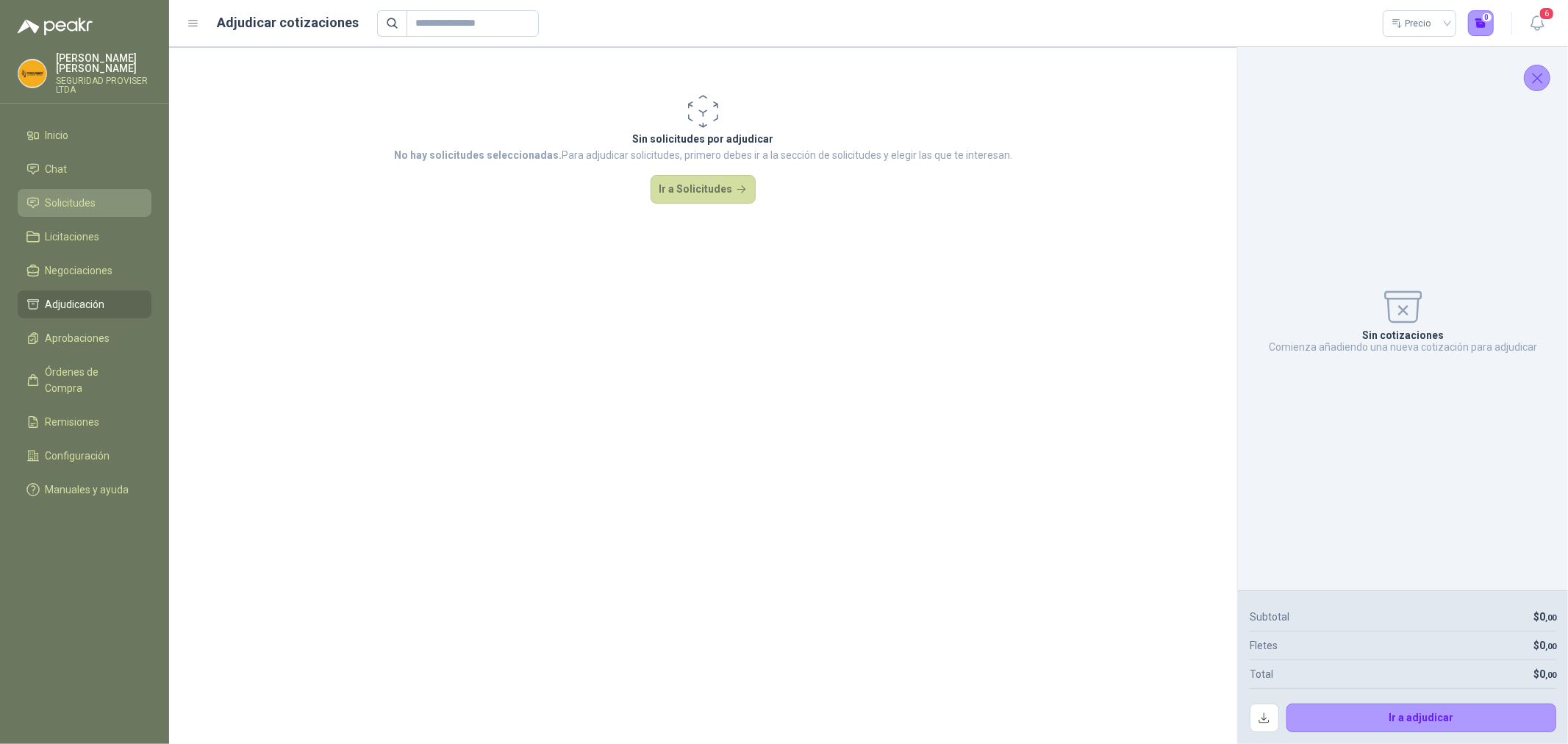
click at [118, 205] on li "Solicitudes" at bounding box center [85, 203] width 116 height 16
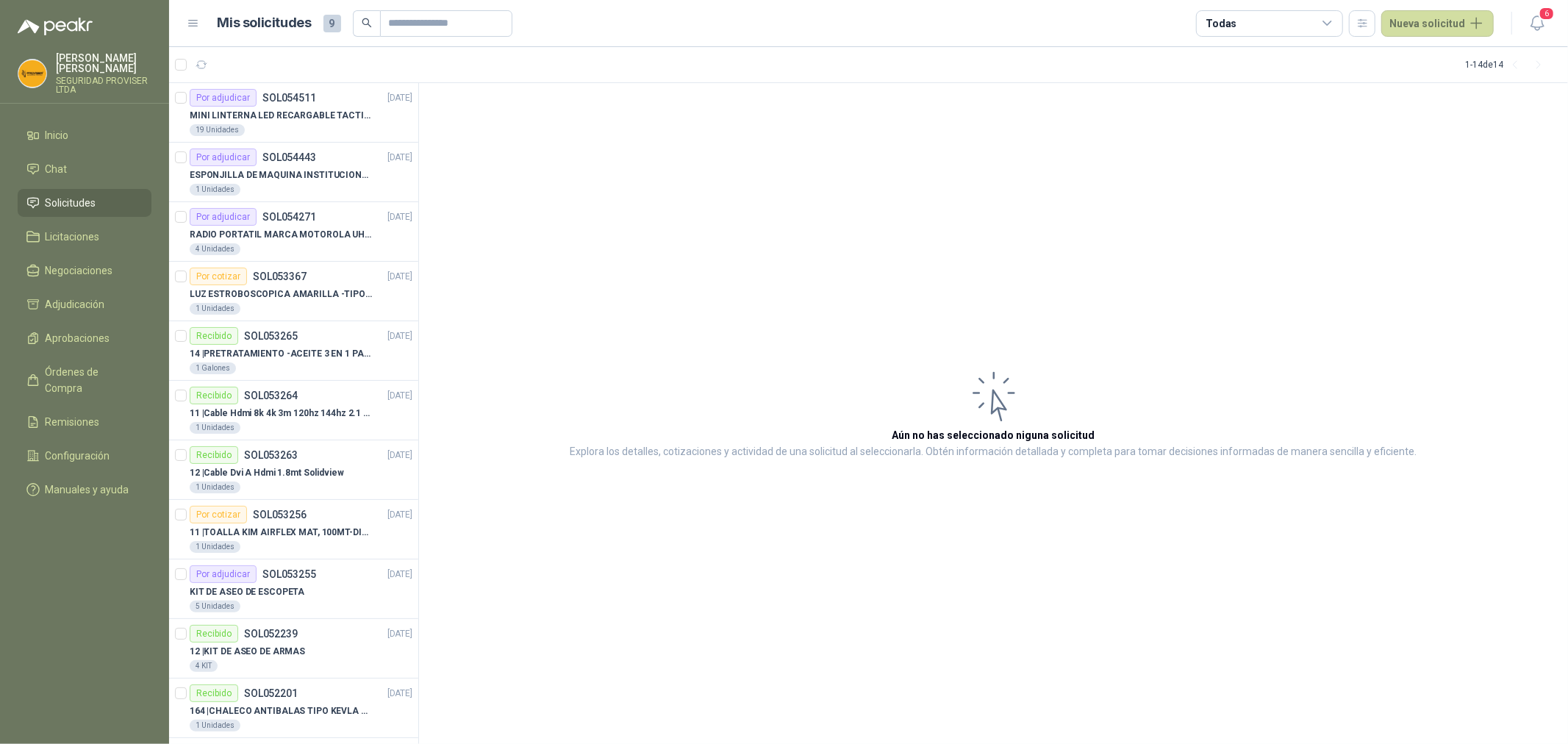
click at [1332, 26] on icon at bounding box center [1327, 23] width 13 height 13
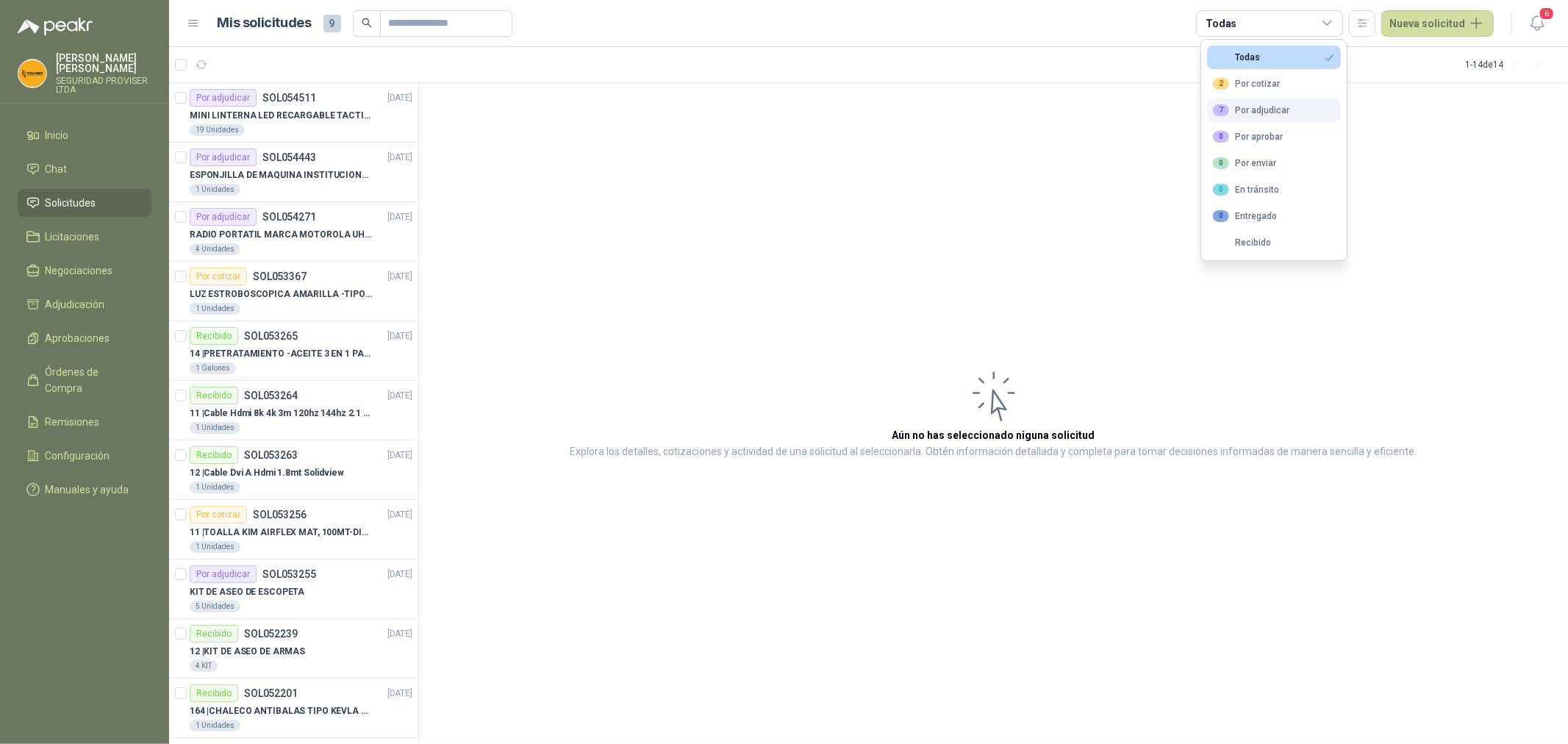
click at [1263, 112] on div "7 Por adjudicar" at bounding box center [1251, 109] width 77 height 11
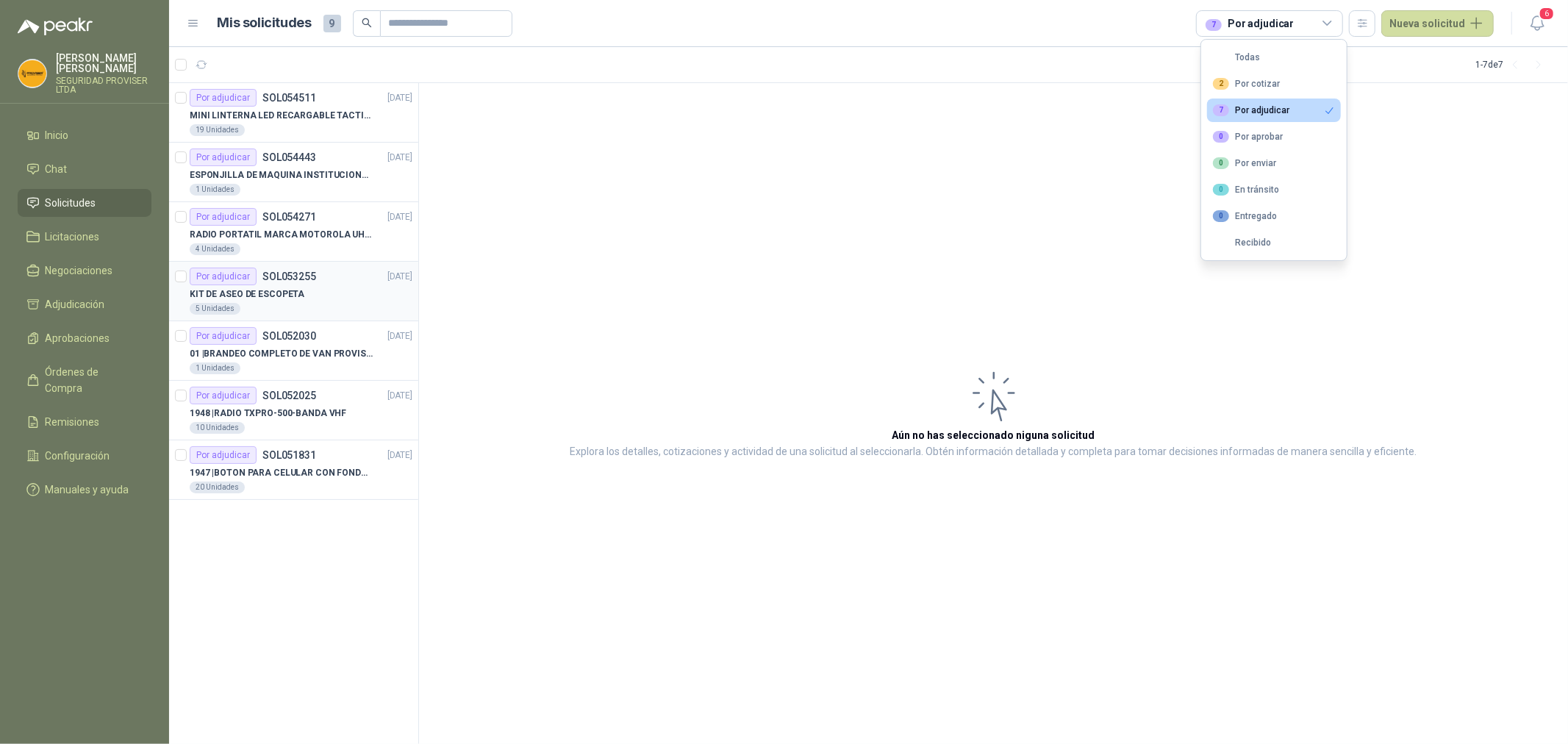
click at [346, 305] on div "5 Unidades" at bounding box center [301, 308] width 222 height 11
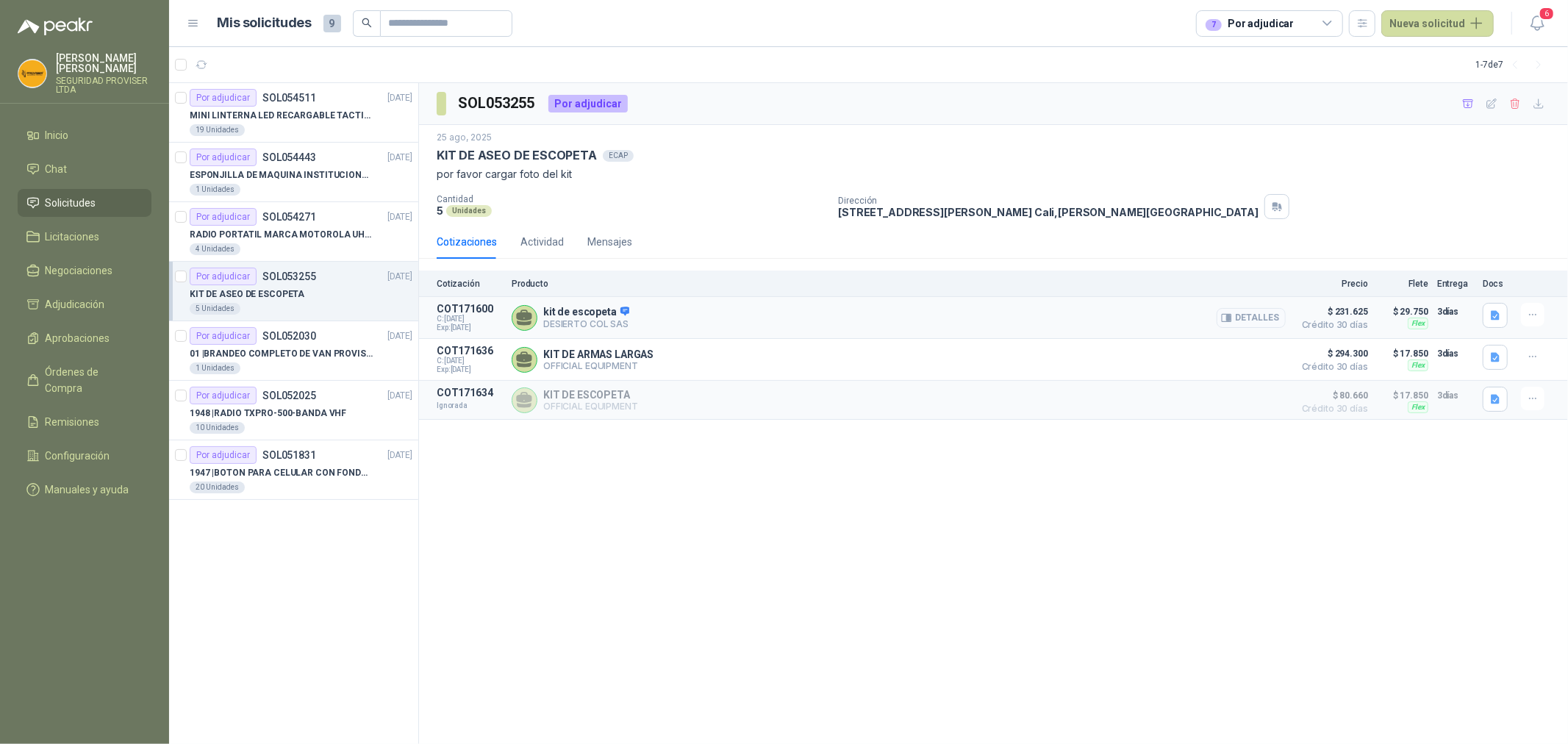
click at [1245, 319] on button "Detalles" at bounding box center [1251, 318] width 69 height 19
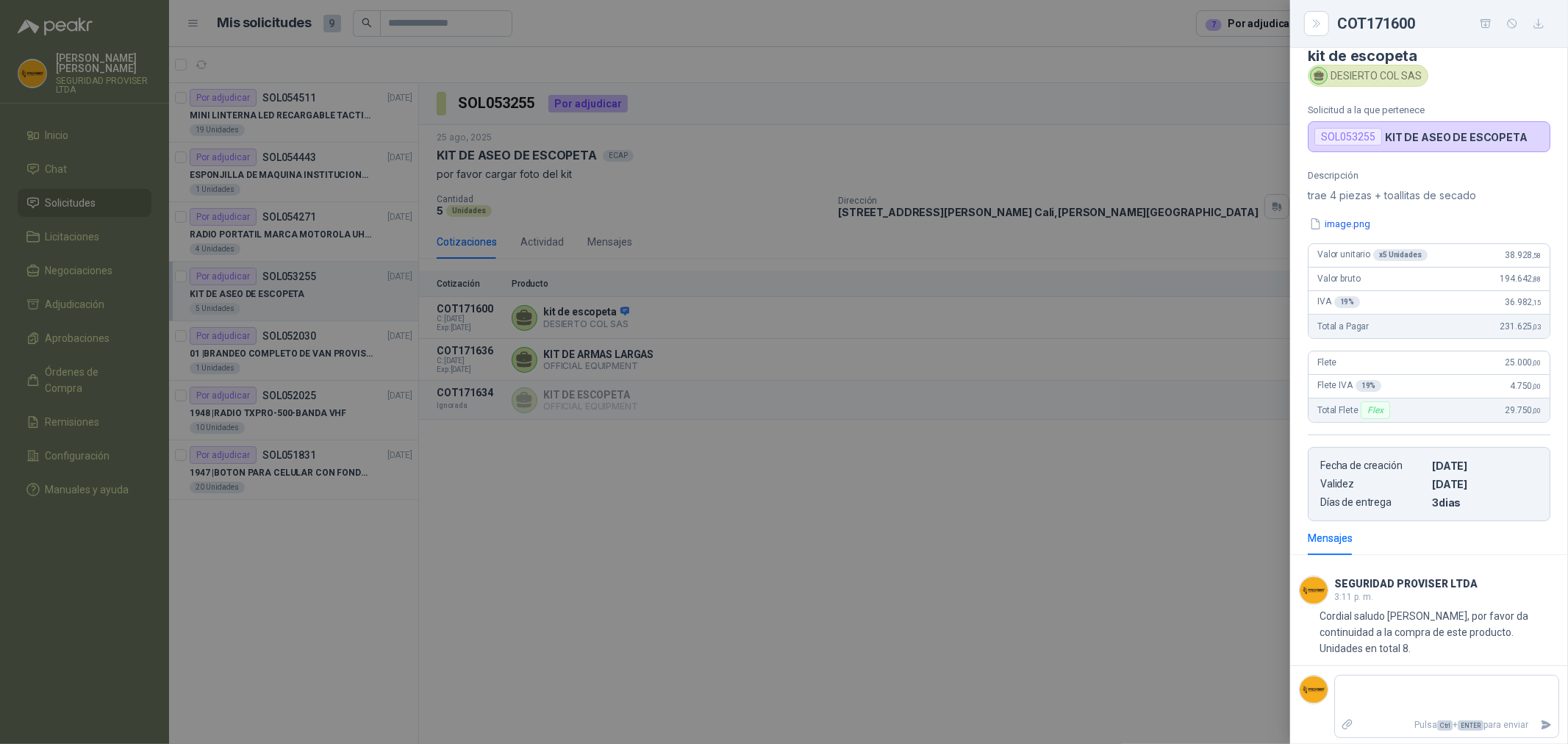
scroll to position [22, 0]
click at [1188, 598] on div at bounding box center [784, 372] width 1568 height 744
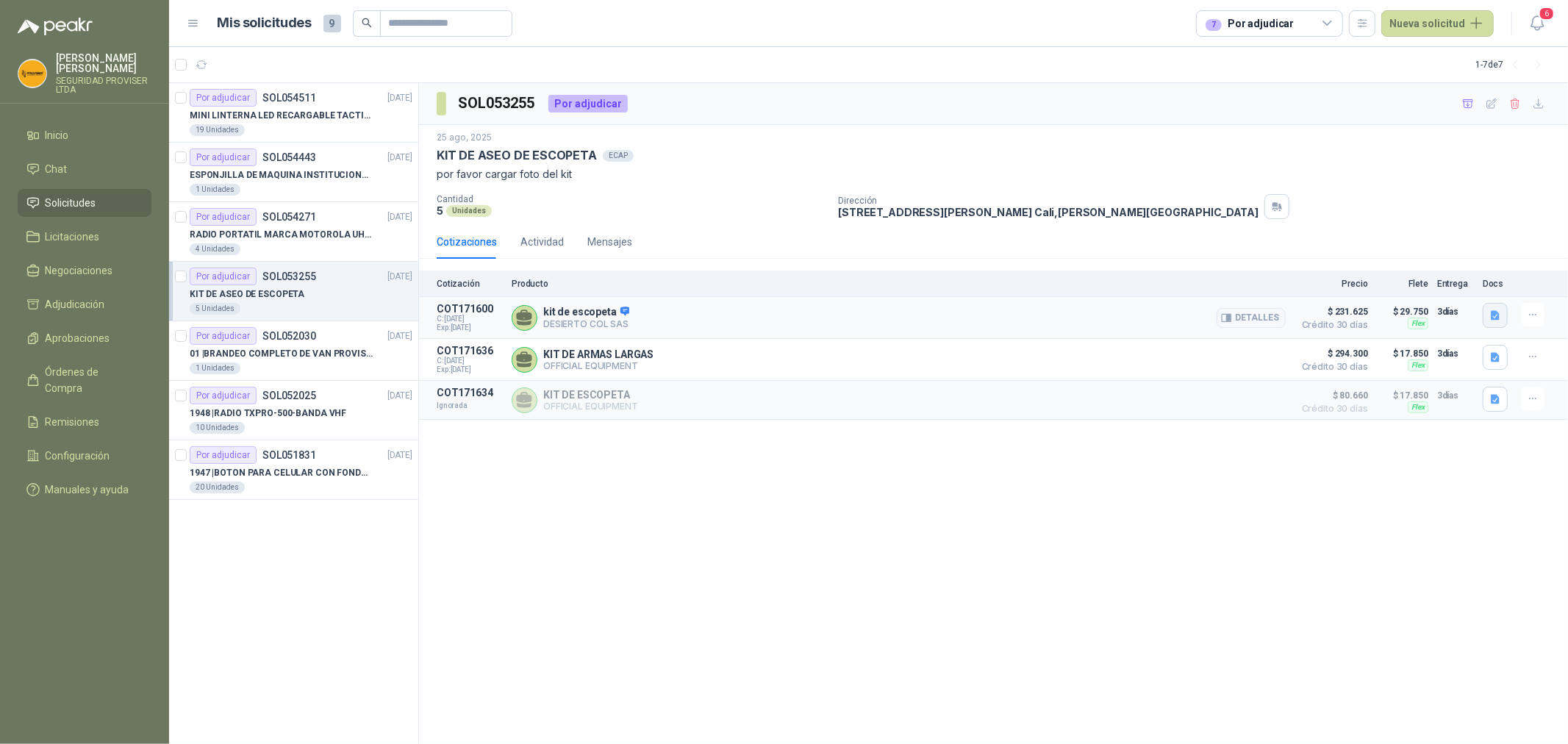
click at [1490, 315] on icon "button" at bounding box center [1496, 316] width 12 height 12
click at [1474, 284] on button "image.png" at bounding box center [1467, 282] width 64 height 15
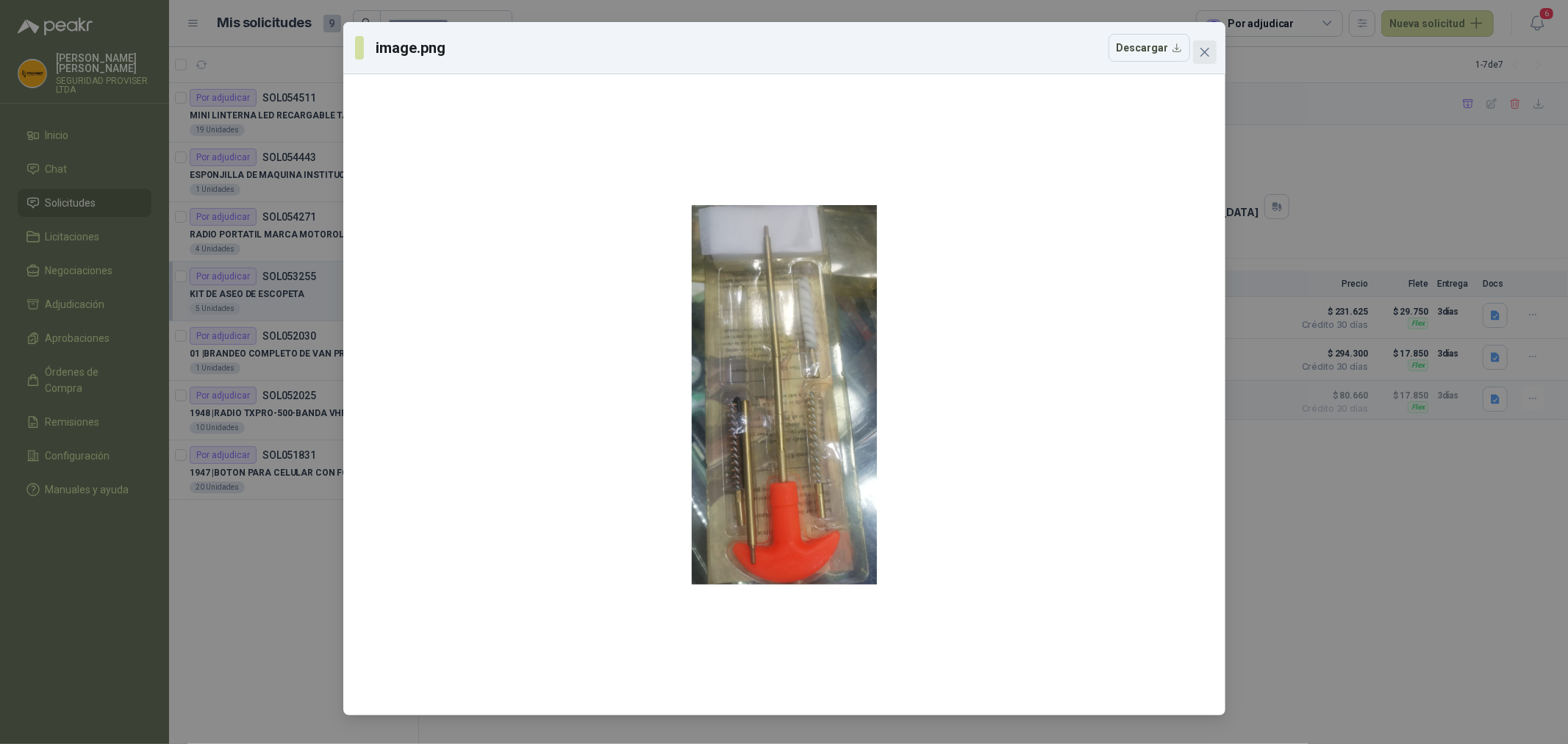
click at [1211, 50] on span "Close" at bounding box center [1204, 51] width 24 height 11
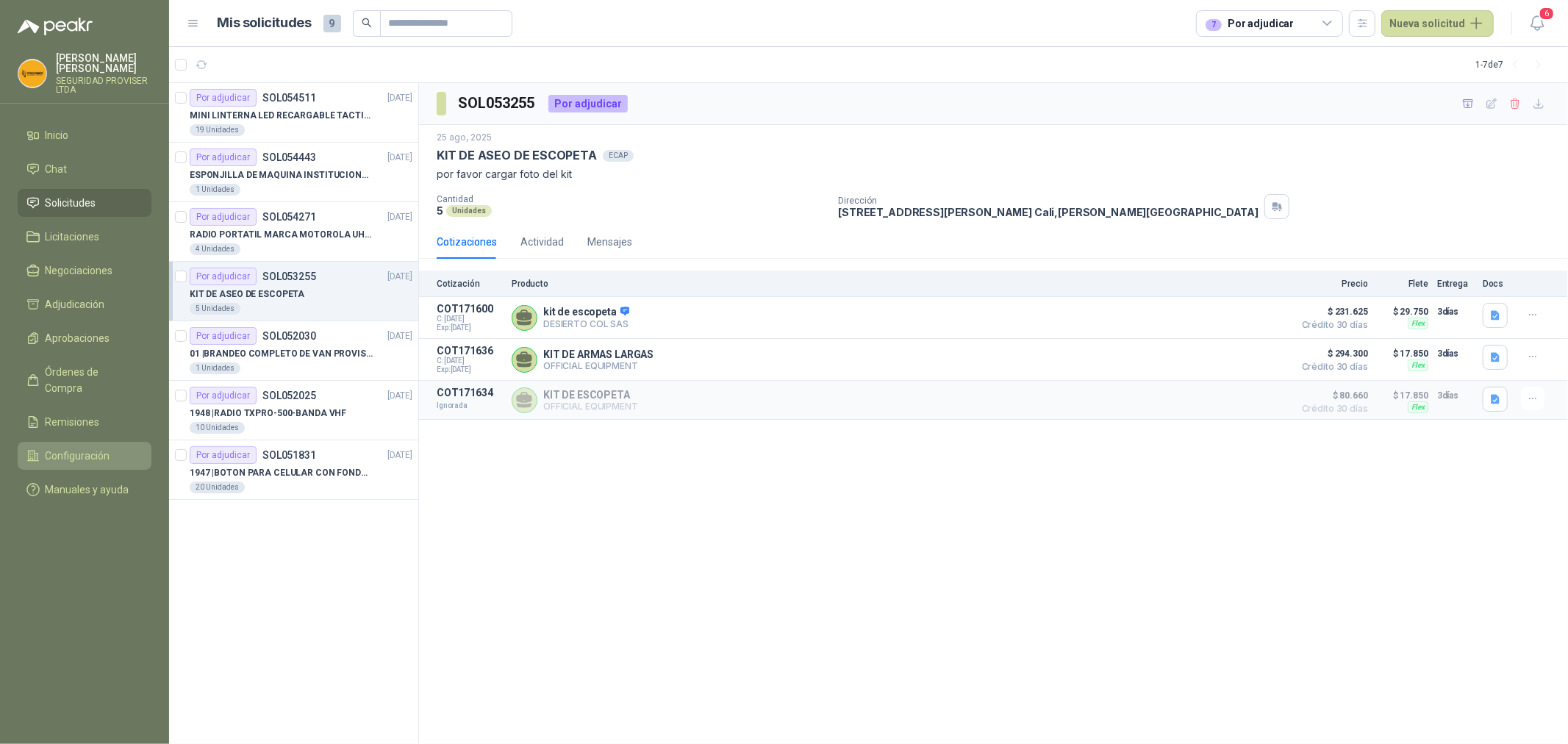
click at [90, 447] on span "Configuración" at bounding box center [78, 455] width 64 height 16
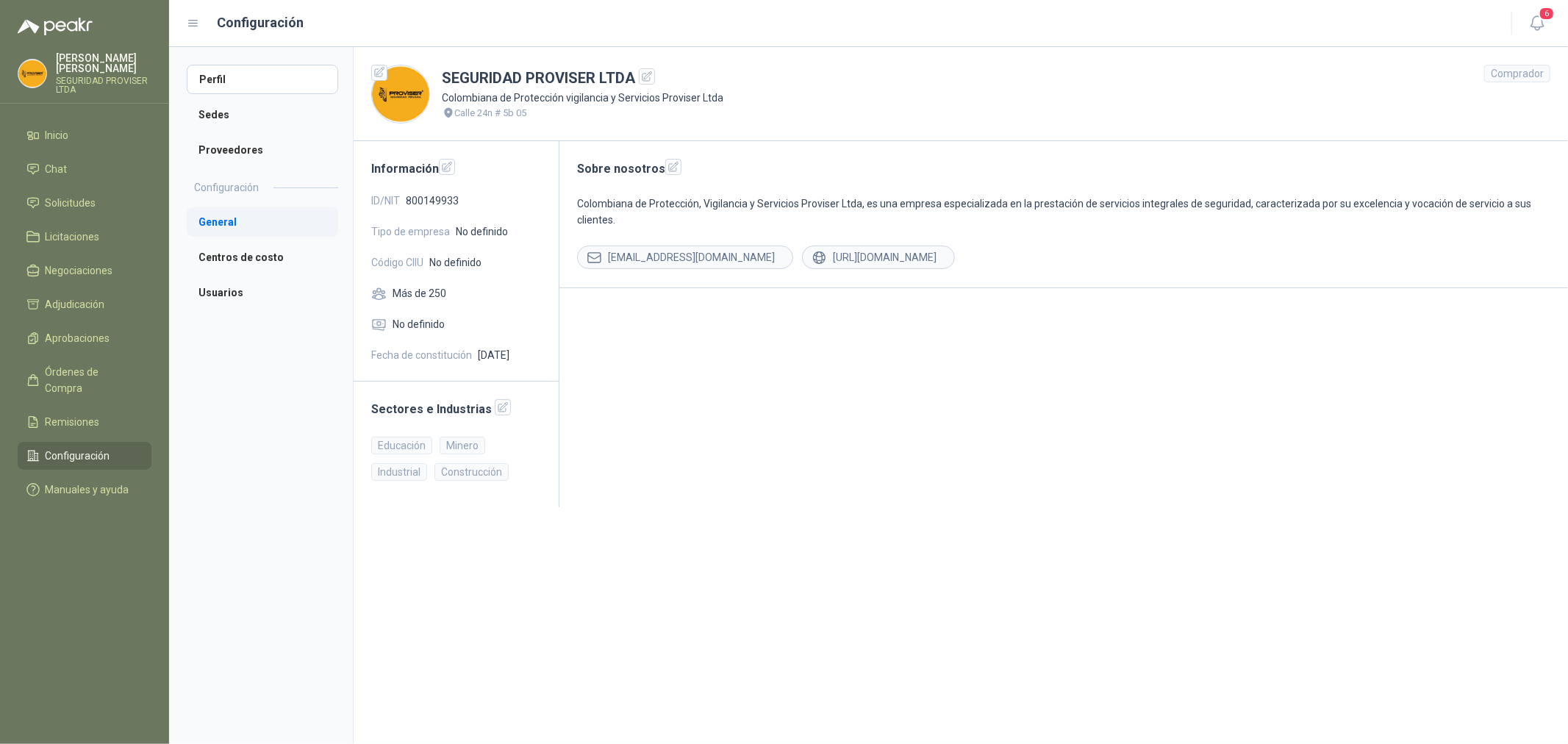
click at [252, 229] on li "General" at bounding box center [263, 222] width 152 height 29
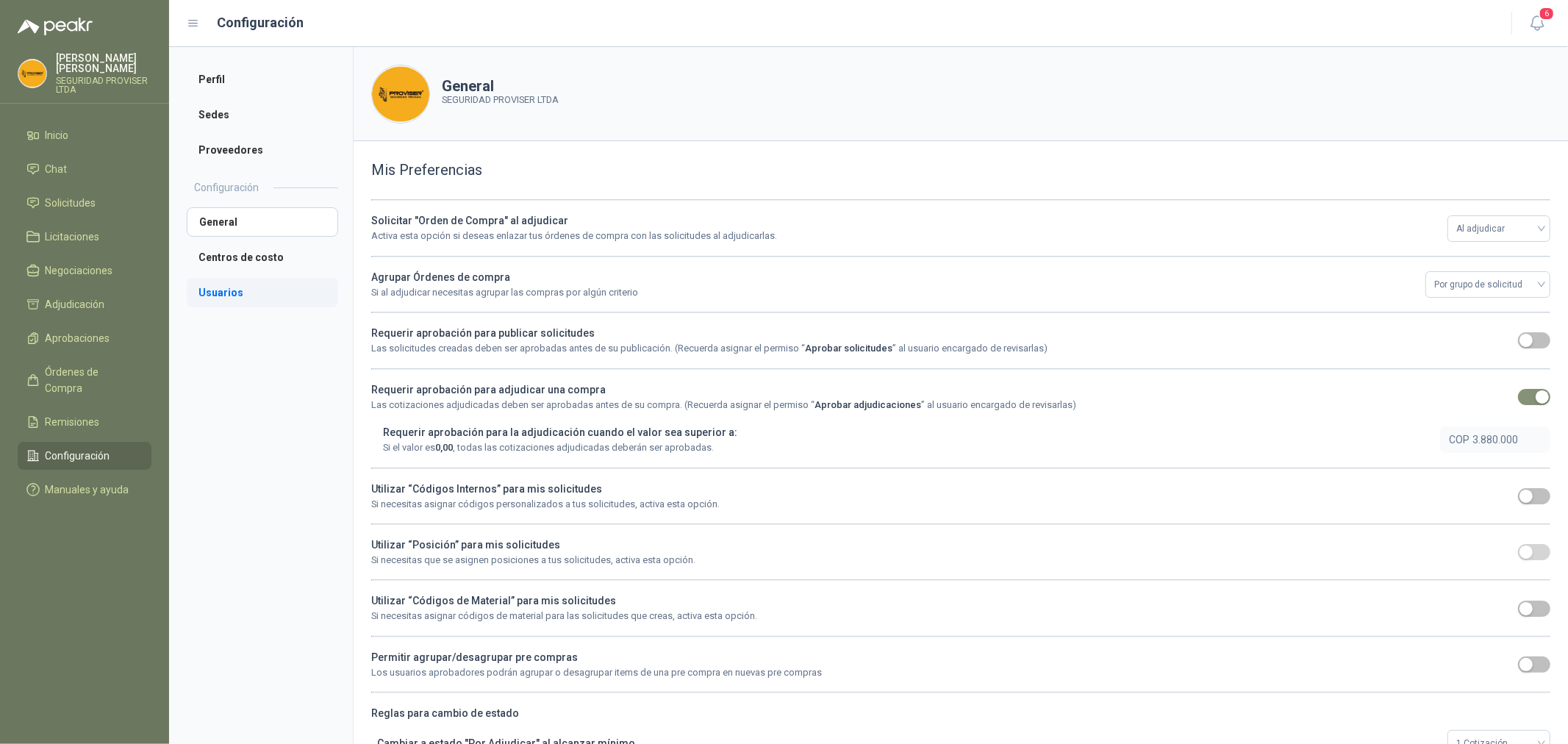
click at [244, 287] on li "Usuarios" at bounding box center [263, 292] width 152 height 29
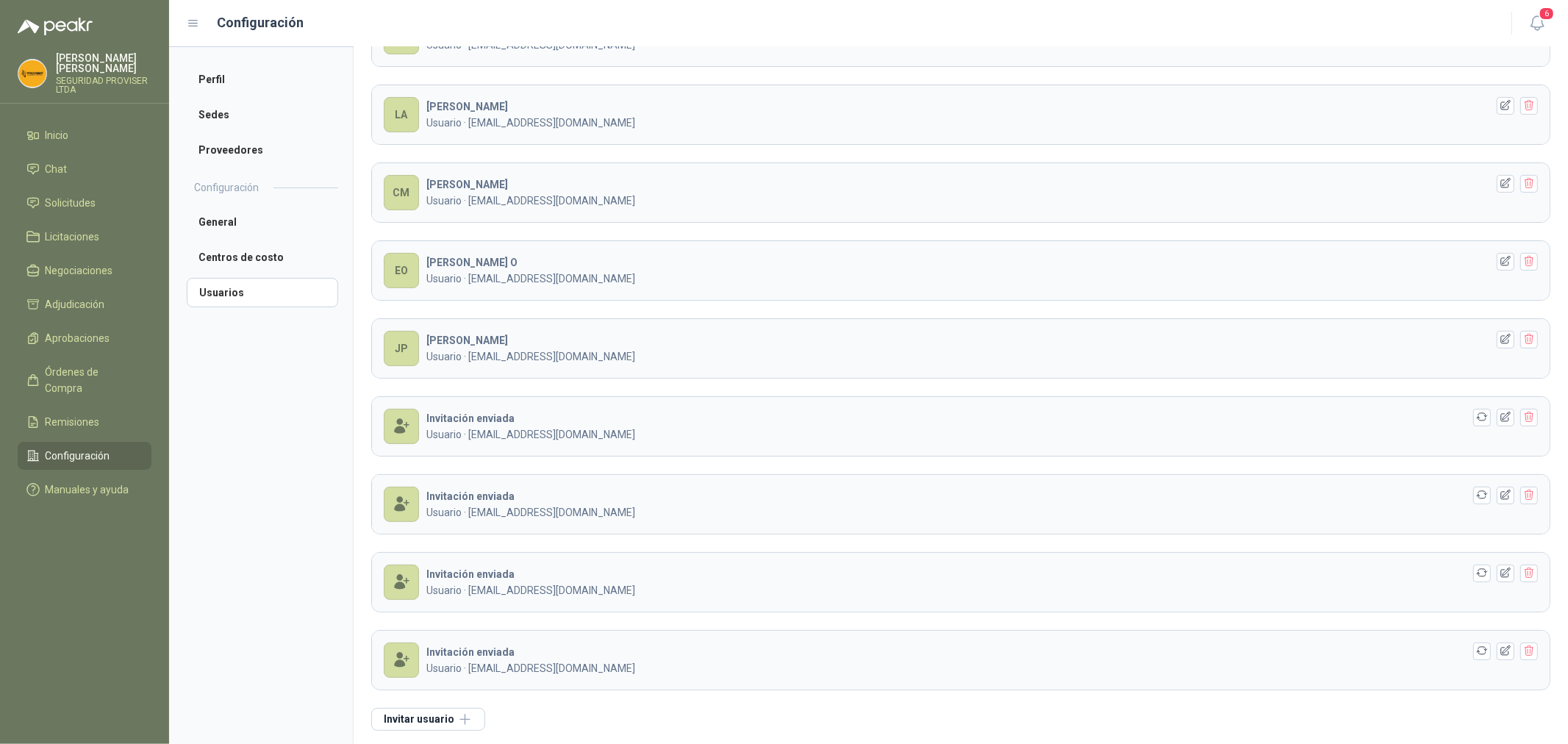
scroll to position [194, 0]
click at [1500, 179] on icon "button" at bounding box center [1506, 179] width 12 height 12
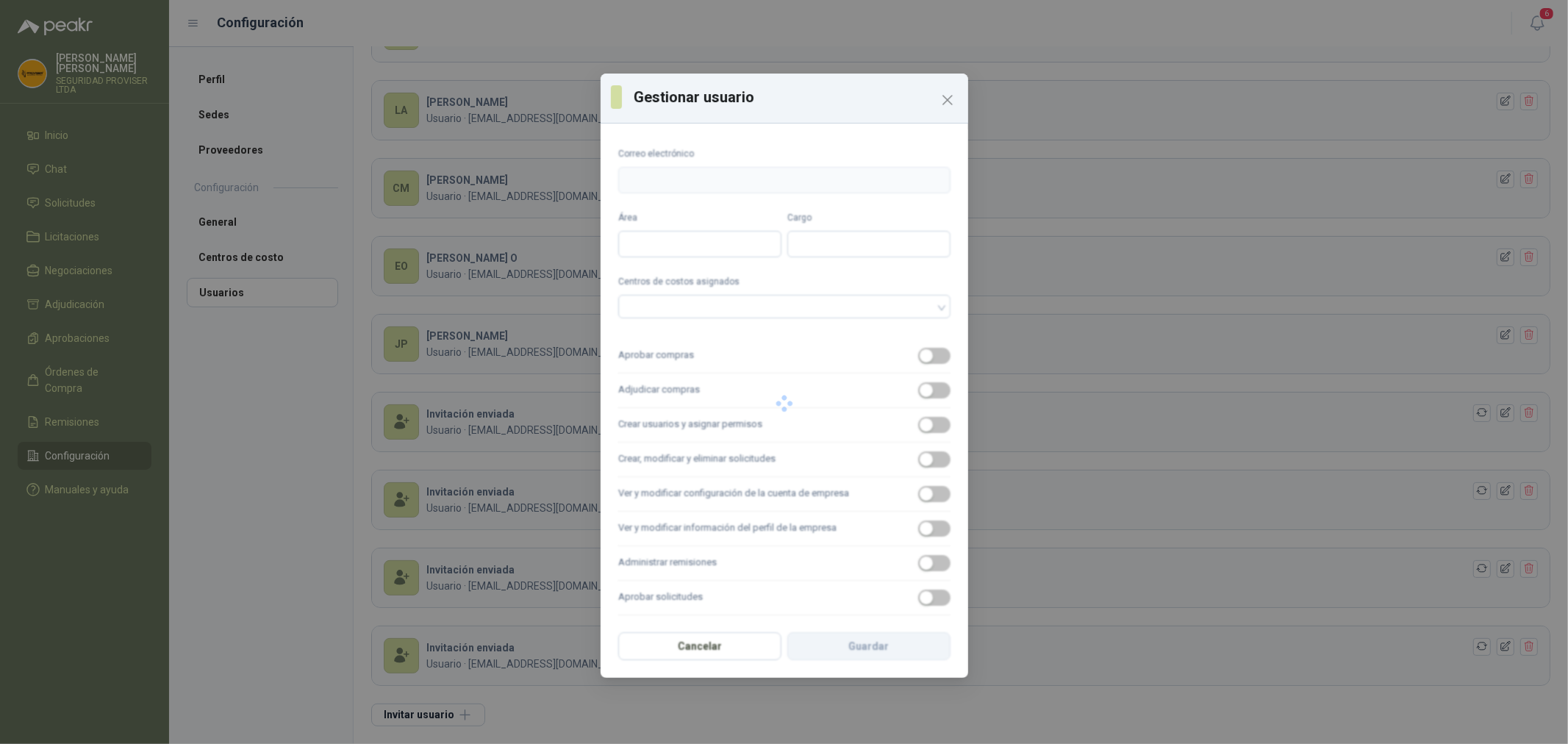
type input "**********"
type input "****"
type input "**********"
click at [938, 455] on label "Crear, modificar y eliminar solicitudes" at bounding box center [784, 460] width 333 height 34
click at [938, 455] on button "Crear, modificar y eliminar solicitudes" at bounding box center [934, 460] width 33 height 16
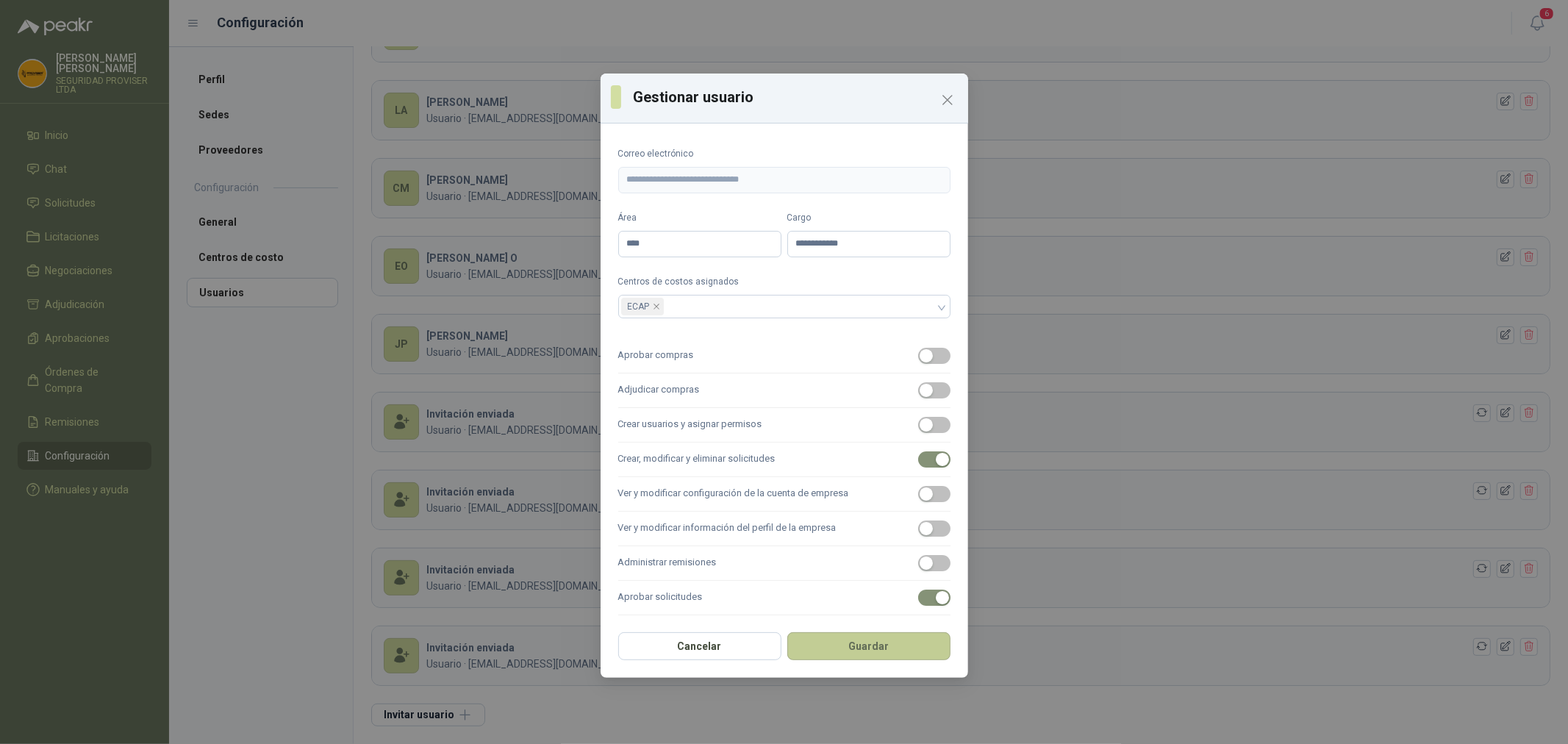
click at [903, 642] on button "Guardar" at bounding box center [868, 647] width 163 height 28
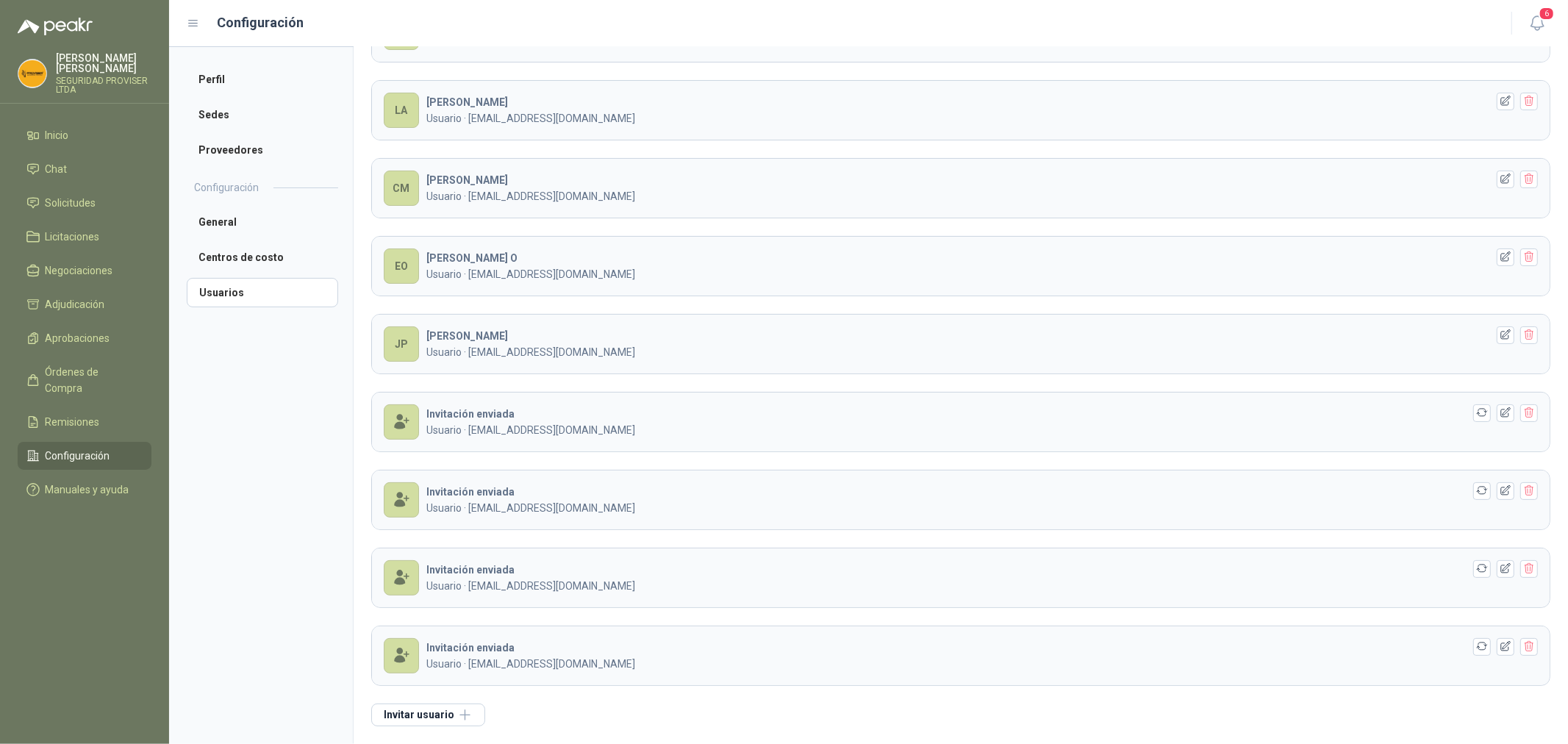
scroll to position [0, 0]
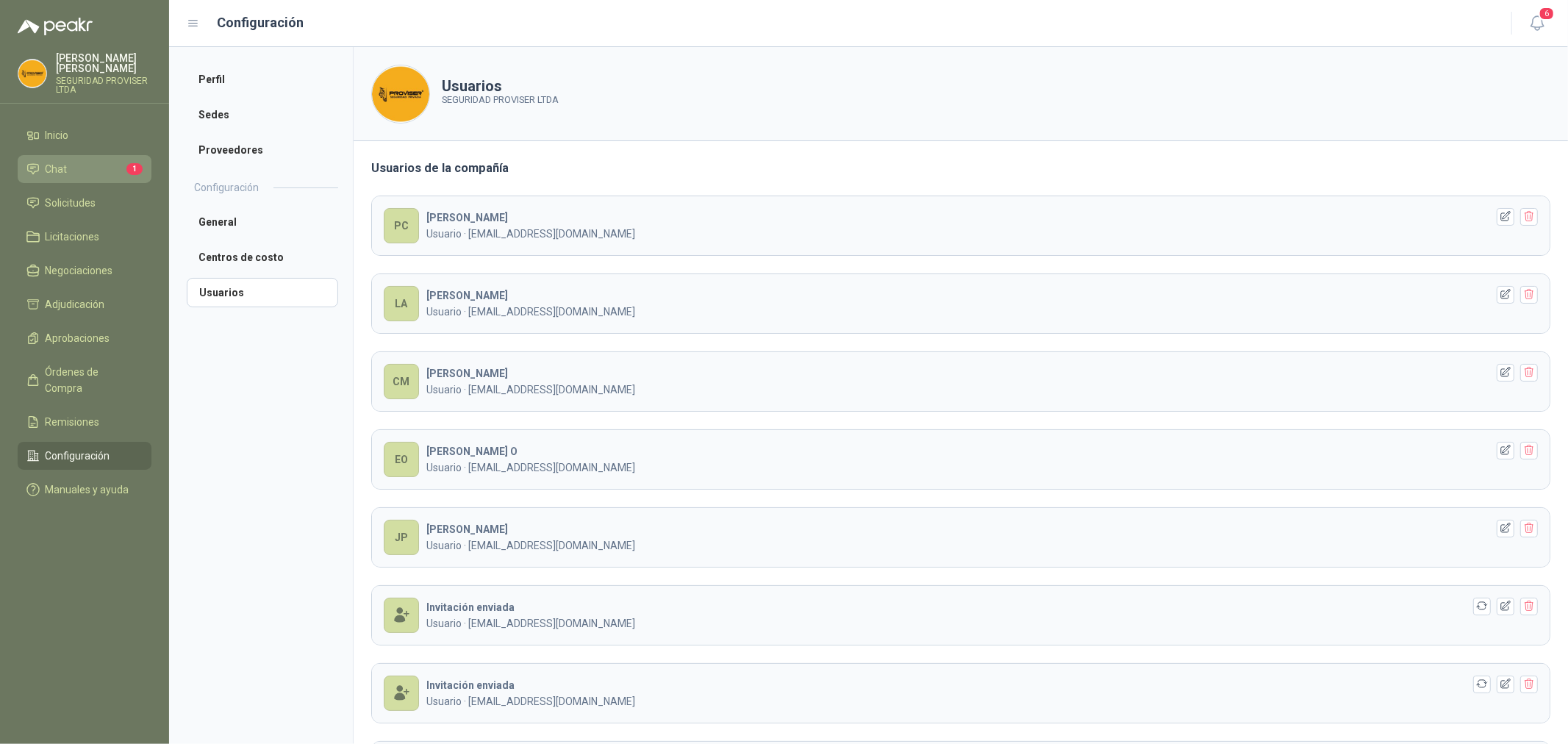
click at [96, 168] on li "Chat 1" at bounding box center [85, 169] width 116 height 16
